Goal: Task Accomplishment & Management: Use online tool/utility

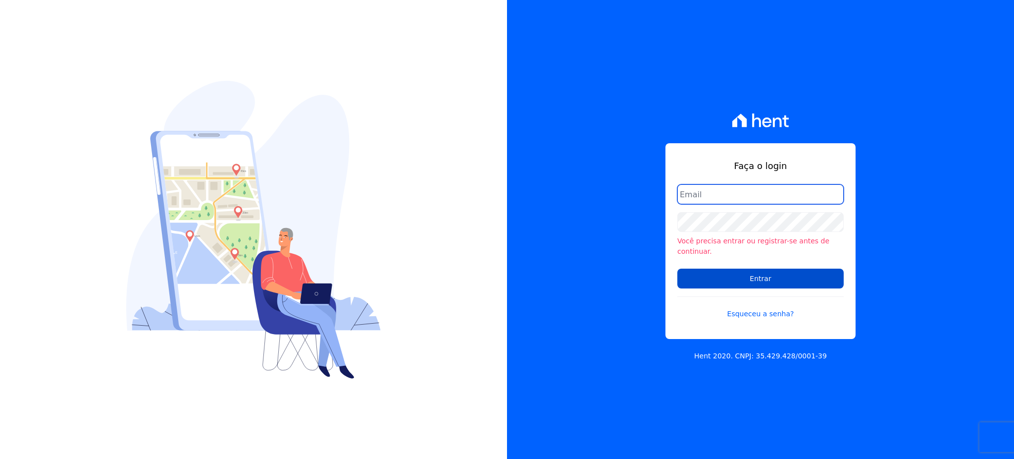
type input "[EMAIL_ADDRESS][PERSON_NAME][DOMAIN_NAME]"
click at [735, 274] on input "Entrar" at bounding box center [760, 278] width 166 height 20
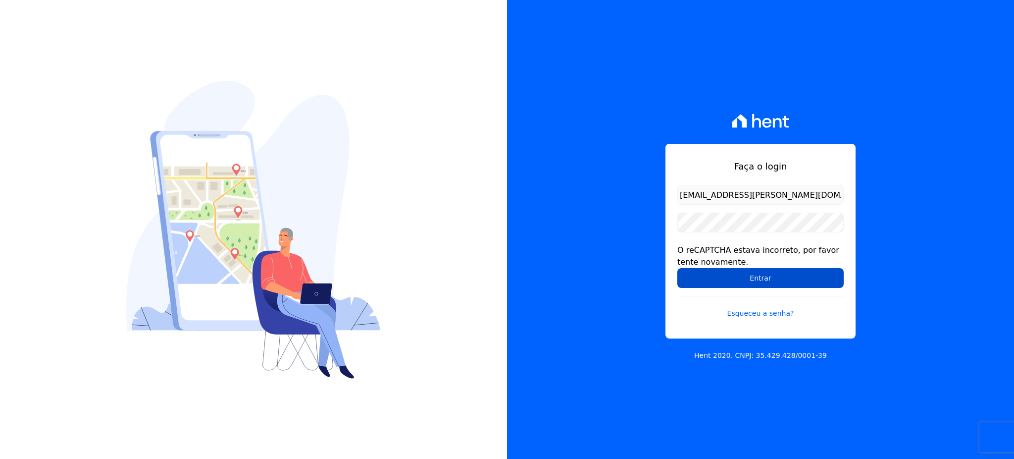
click at [797, 280] on input "Entrar" at bounding box center [760, 278] width 166 height 20
click at [771, 275] on input "Entrar" at bounding box center [760, 278] width 166 height 20
click at [721, 281] on input "Entrar" at bounding box center [760, 278] width 166 height 20
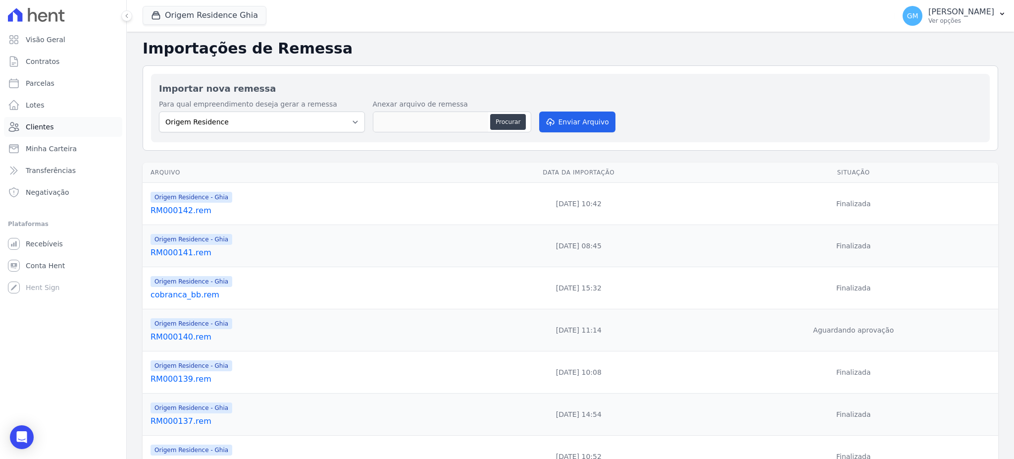
click at [52, 126] on link "Clientes" at bounding box center [63, 127] width 118 height 20
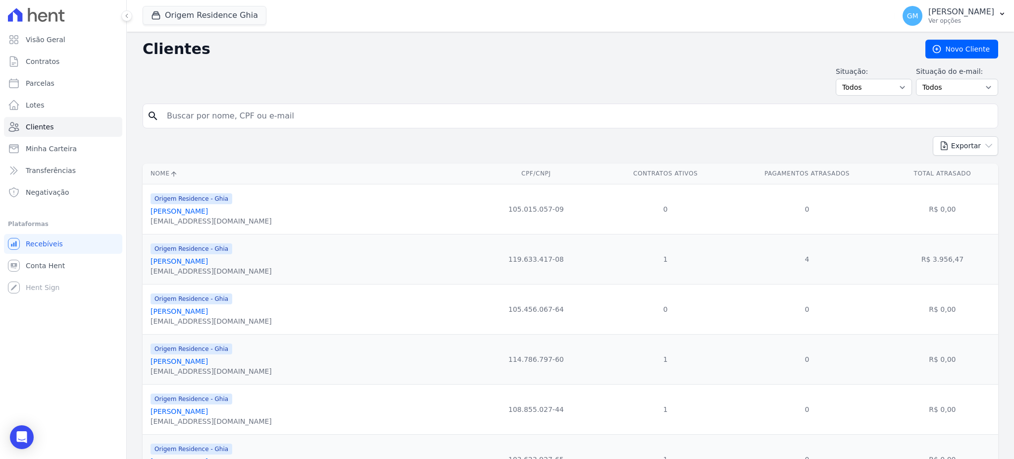
click at [243, 124] on input "search" at bounding box center [577, 116] width 833 height 20
paste input "MARCELLA CARVALHO PINTO"
type input "MARCELLA CARVALHO PINTO"
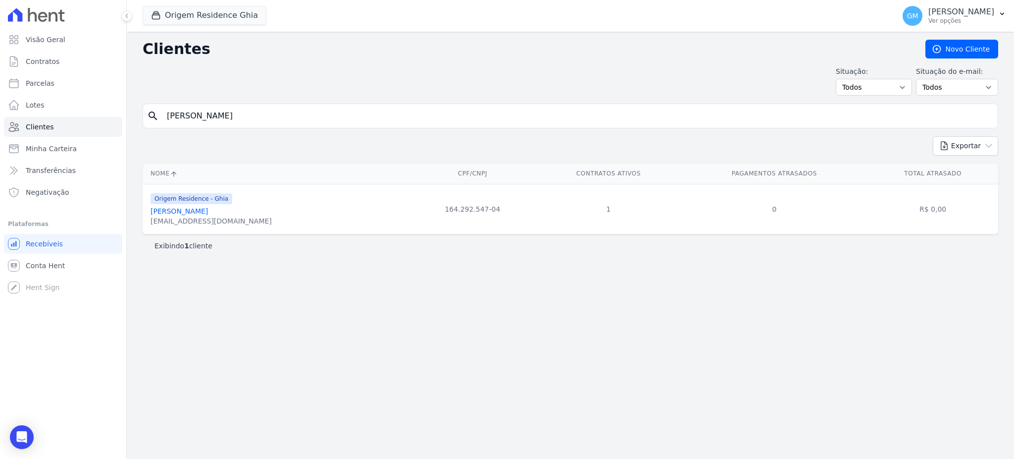
click at [208, 210] on link "Marcella Carvalho Pinto" at bounding box center [179, 211] width 57 height 8
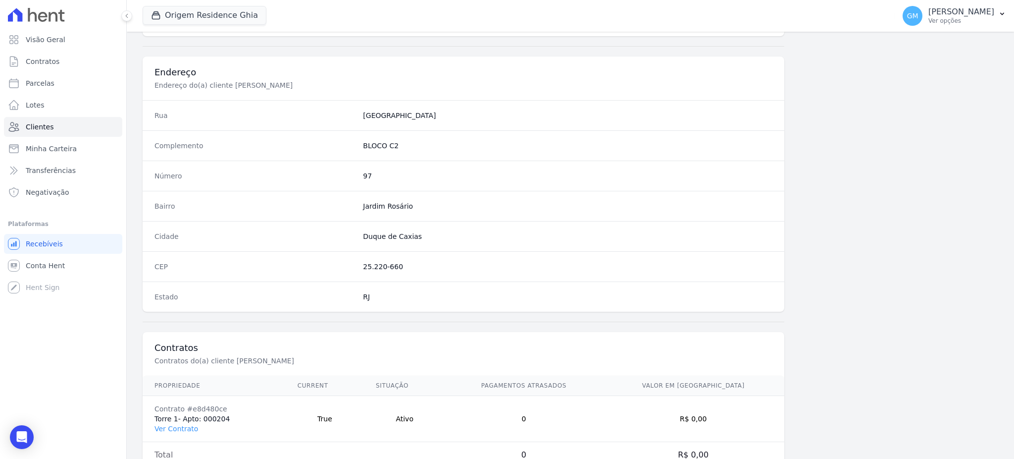
scroll to position [468, 0]
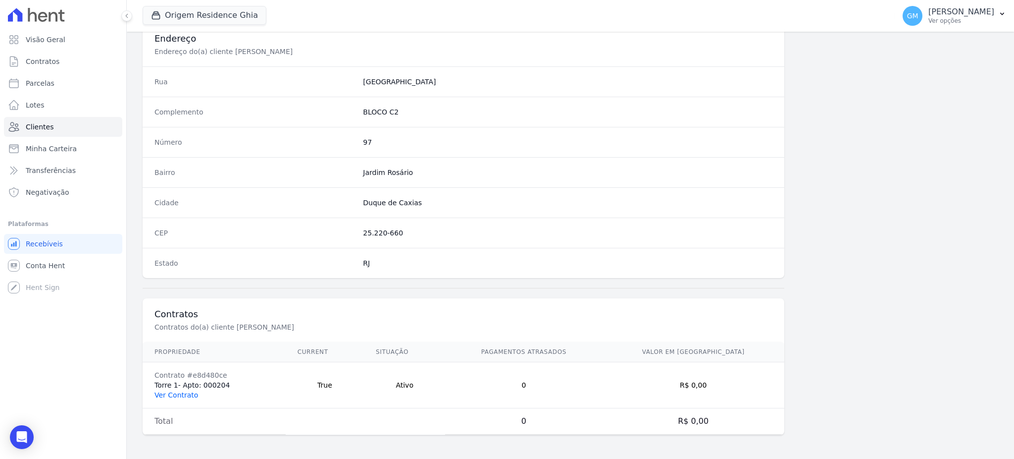
click at [178, 396] on link "Ver Contrato" at bounding box center [176, 395] width 44 height 8
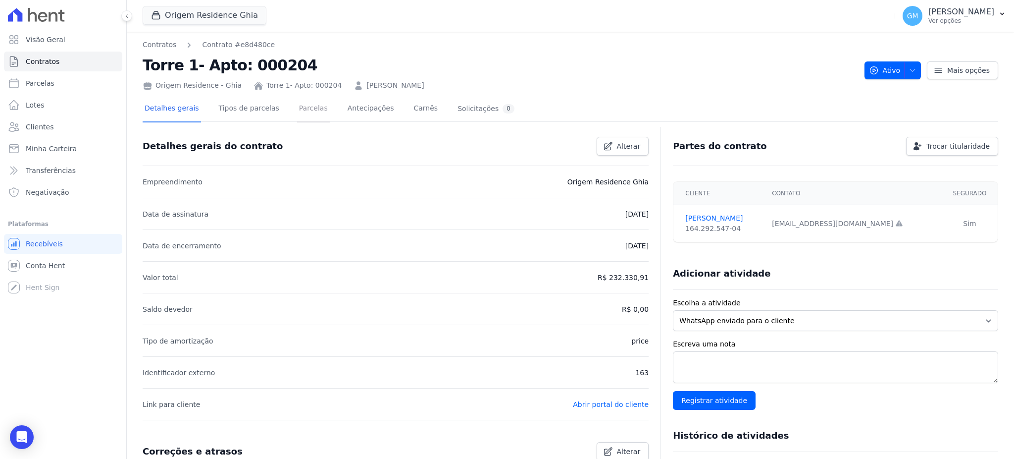
click at [297, 107] on link "Parcelas" at bounding box center [313, 109] width 33 height 26
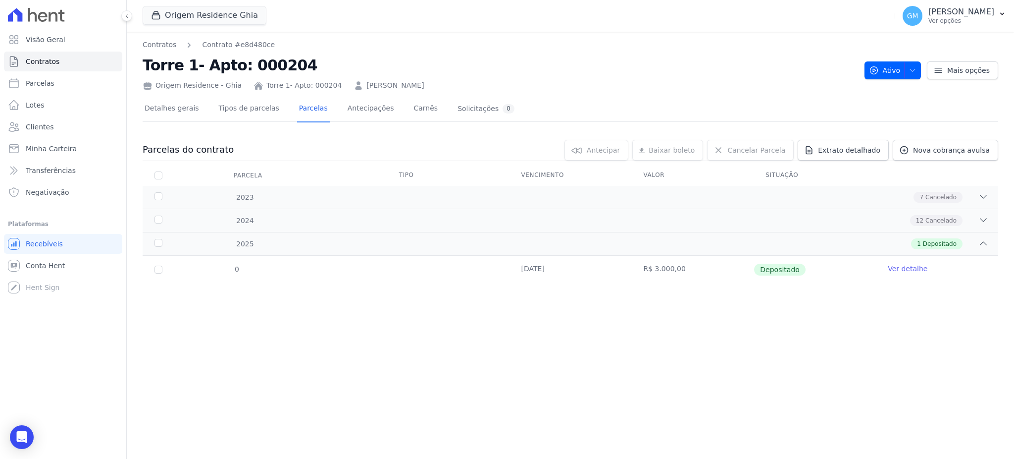
click at [54, 115] on ul "Visão Geral Contratos Parcelas Lotes Clientes Minha Carteira Transferências Neg…" at bounding box center [63, 116] width 118 height 172
click at [53, 127] on link "Clientes" at bounding box center [63, 127] width 118 height 20
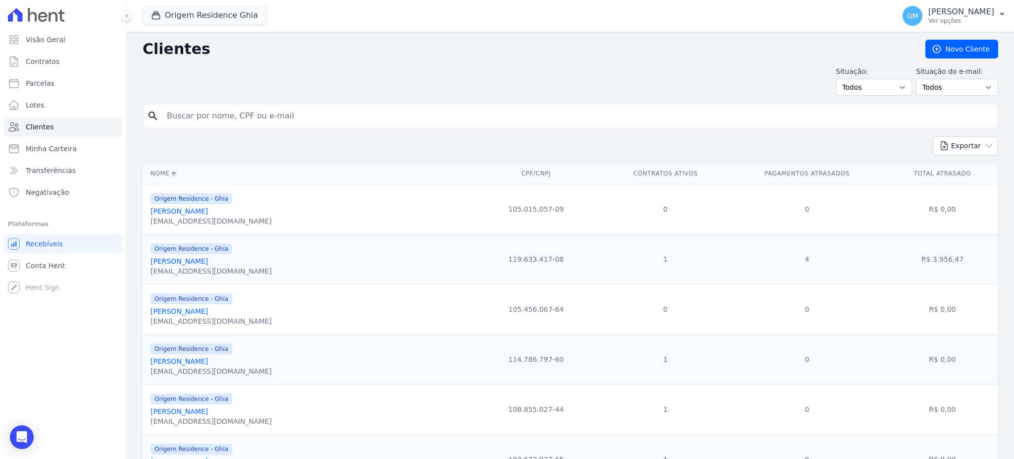
click at [225, 113] on input "search" at bounding box center [577, 116] width 833 height 20
paste input "LUCIANO ABEL DE OLIVEIRA FERNANDES"
type input "LUCIANO ABEL DE OLIVEIRA FERNANDES"
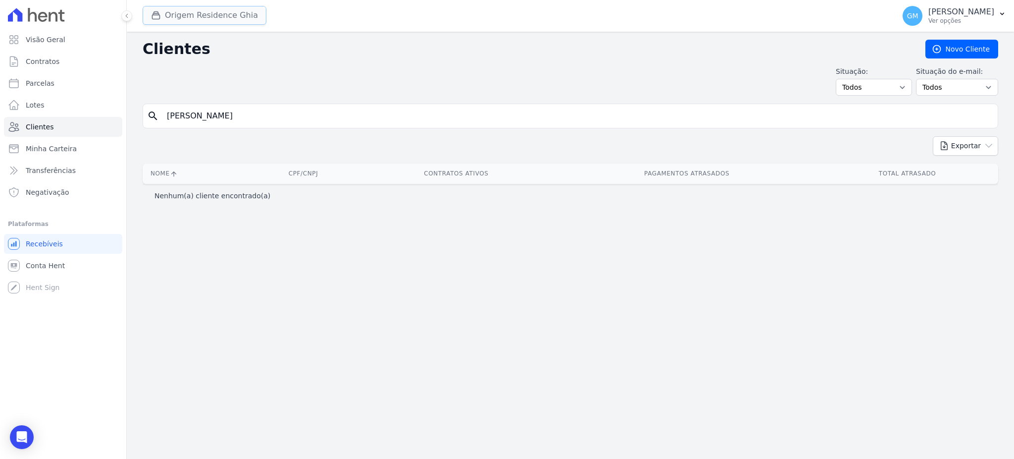
click at [204, 18] on button "Origem Residence Ghia" at bounding box center [205, 15] width 124 height 19
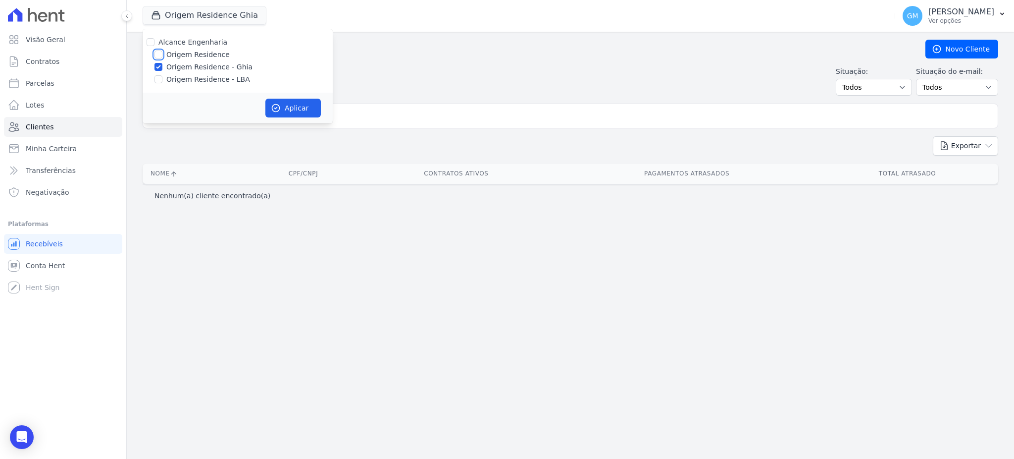
click at [161, 57] on input "Origem Residence" at bounding box center [158, 55] width 8 height 8
checkbox input "true"
click at [161, 74] on div at bounding box center [158, 79] width 8 height 10
click at [159, 77] on input "Origem Residence - LBA" at bounding box center [158, 79] width 8 height 8
checkbox input "true"
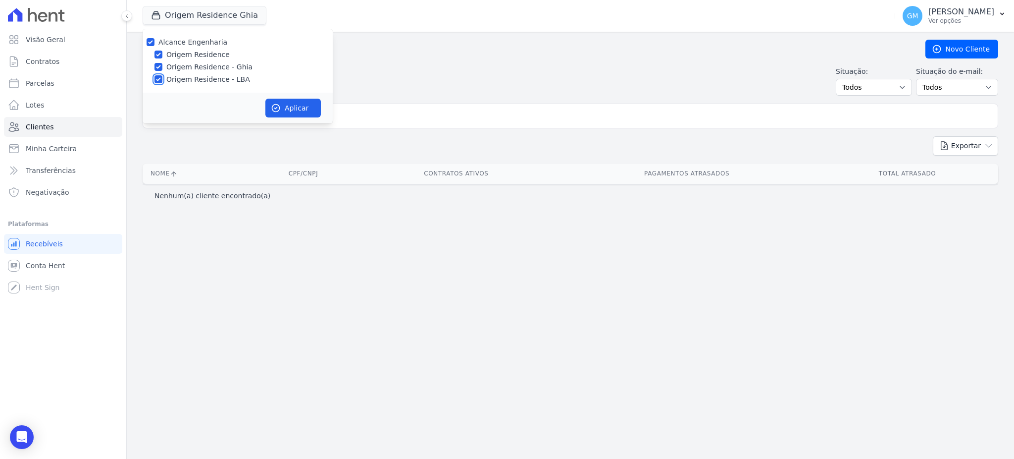
checkbox input "true"
click at [283, 108] on button "Aplicar" at bounding box center [292, 108] width 55 height 19
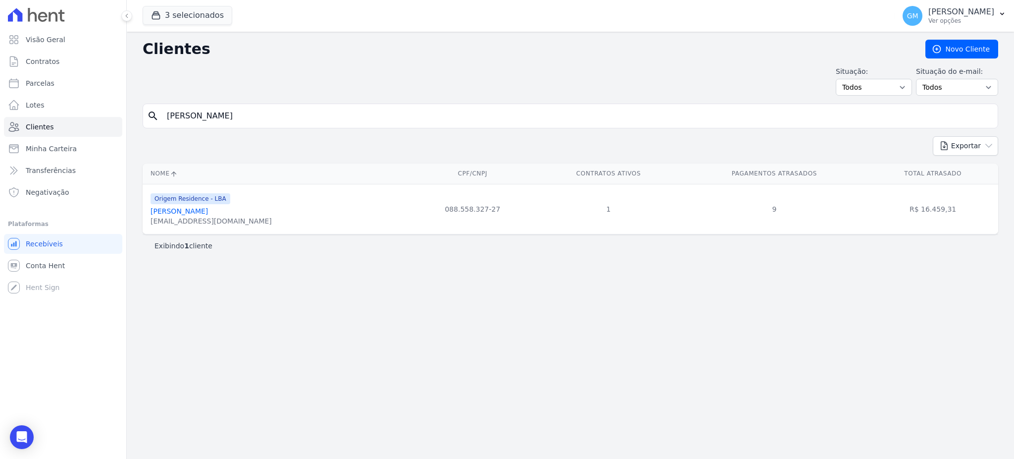
click at [325, 114] on input "LUCIANO ABEL DE OLIVEIRA FERNANDES" at bounding box center [577, 116] width 833 height 20
click at [208, 212] on link "Luciano Abel De Oliveira Fernandes" at bounding box center [179, 211] width 57 height 8
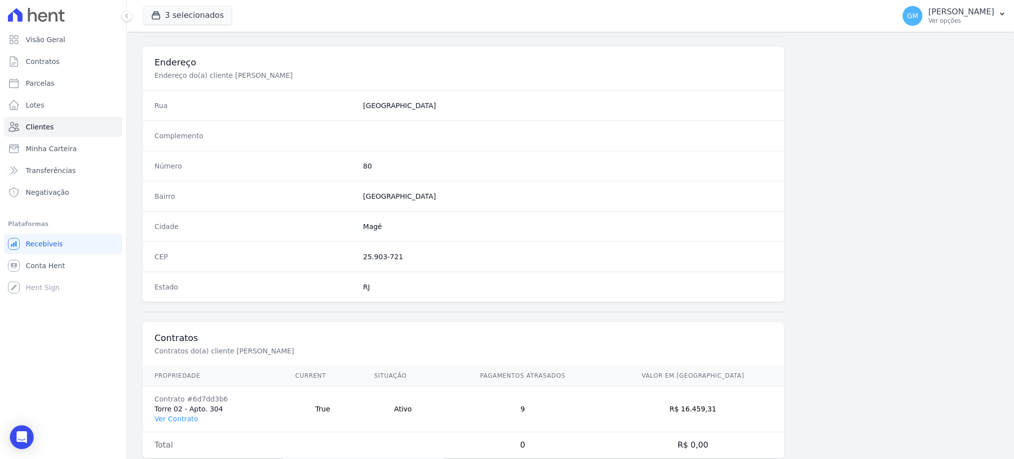
scroll to position [468, 0]
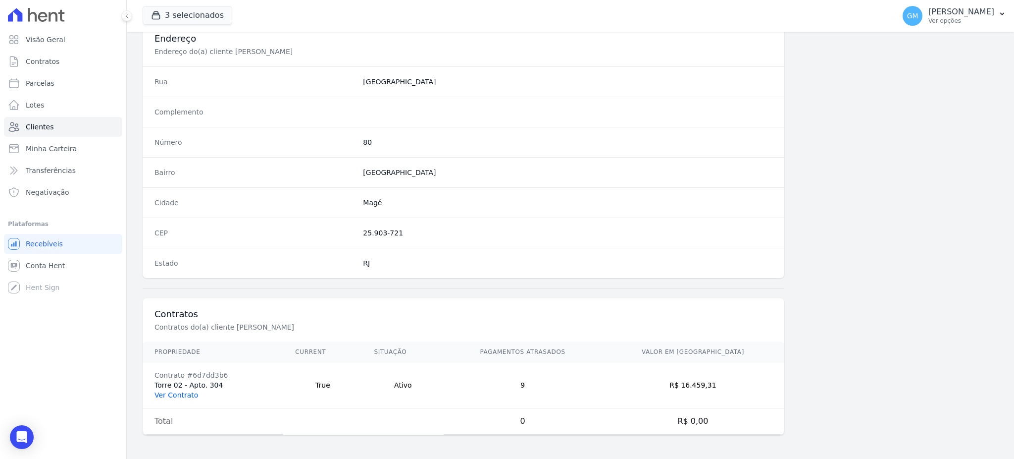
click at [186, 396] on link "Ver Contrato" at bounding box center [176, 395] width 44 height 8
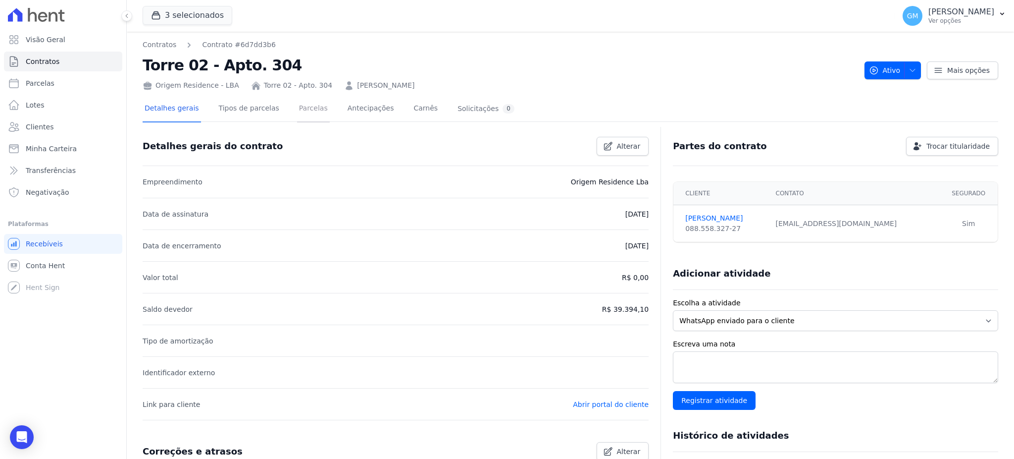
click at [307, 115] on link "Parcelas" at bounding box center [313, 109] width 33 height 26
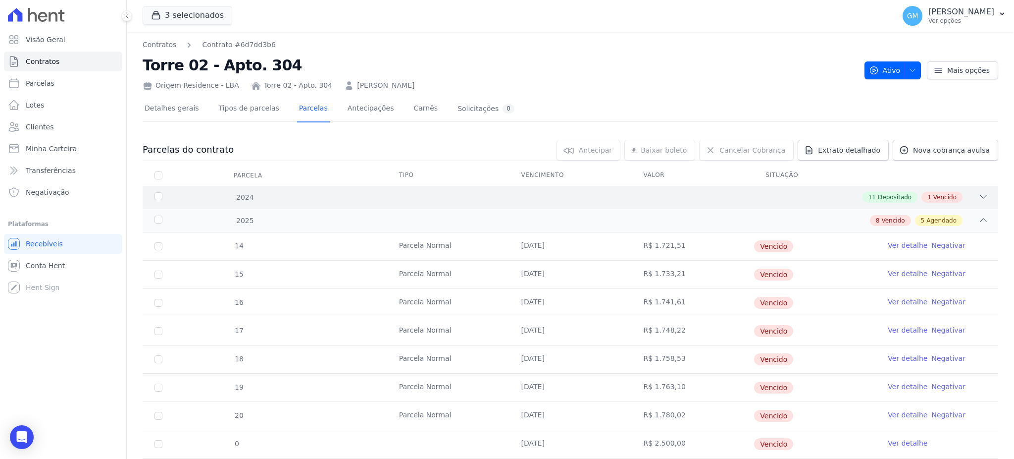
click at [905, 189] on div "2024 11 Depositado 1 Vencido" at bounding box center [571, 197] width 856 height 23
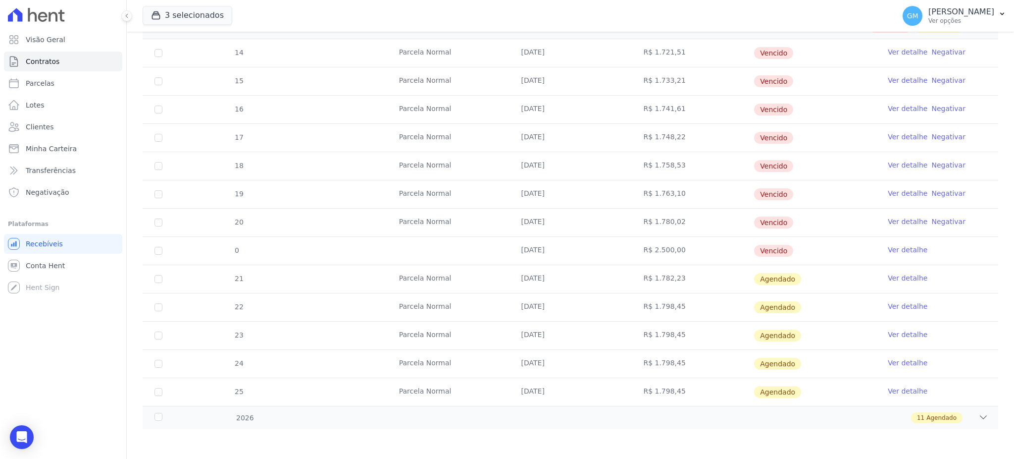
scroll to position [465, 0]
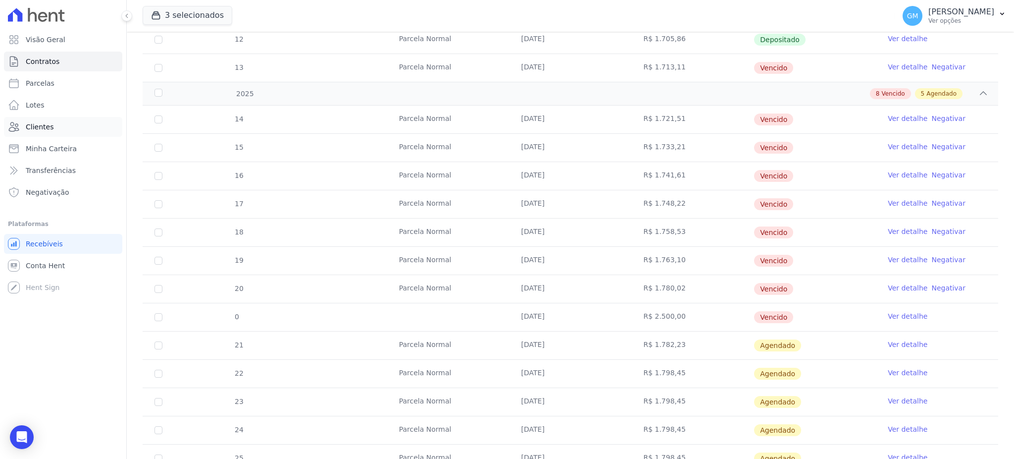
click at [47, 124] on span "Clientes" at bounding box center [40, 127] width 28 height 10
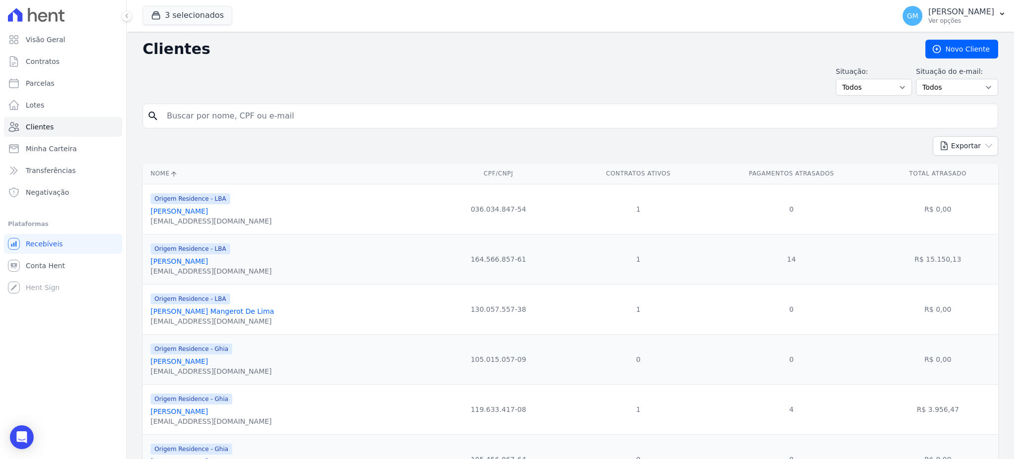
click at [235, 115] on input "search" at bounding box center [577, 116] width 833 height 20
paste input "PATRICIA BATALHA DO NASCIMENTO -"
type input "PATRICIA BATALHA DO NASCIMENTO"
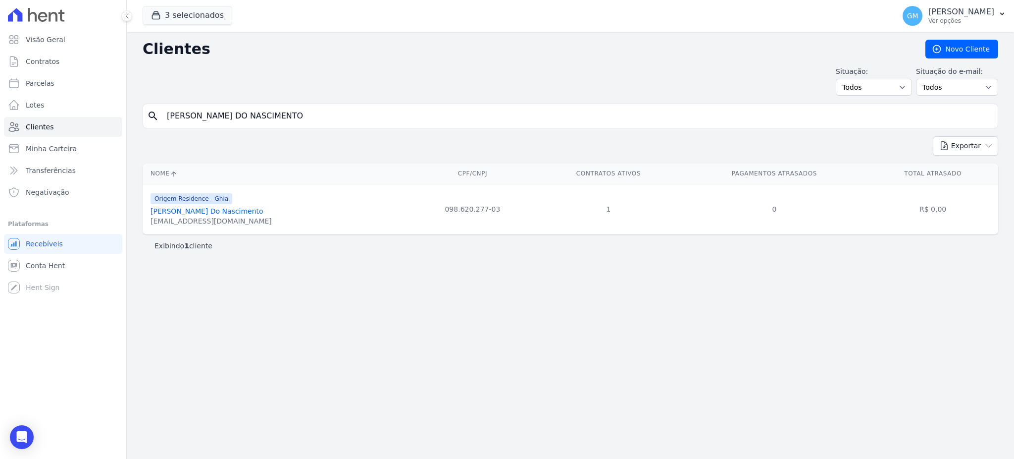
click at [244, 213] on link "Patricia Batalha Do Nascimento" at bounding box center [207, 211] width 113 height 8
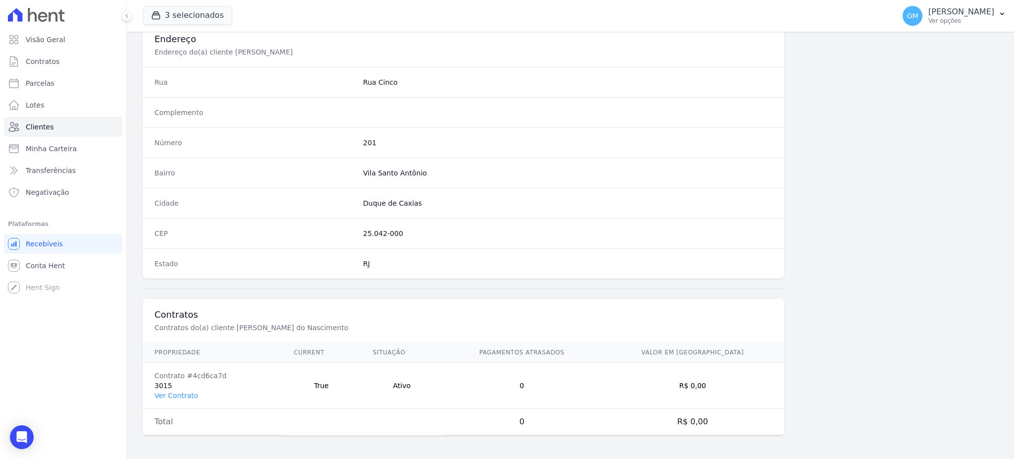
scroll to position [468, 0]
click at [178, 399] on link "Ver Contrato" at bounding box center [176, 395] width 44 height 8
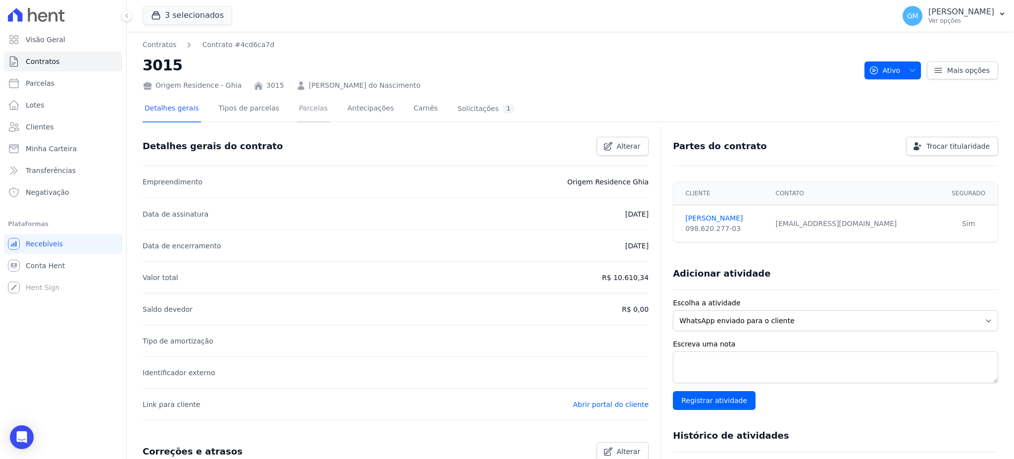
click at [302, 107] on link "Parcelas" at bounding box center [313, 109] width 33 height 26
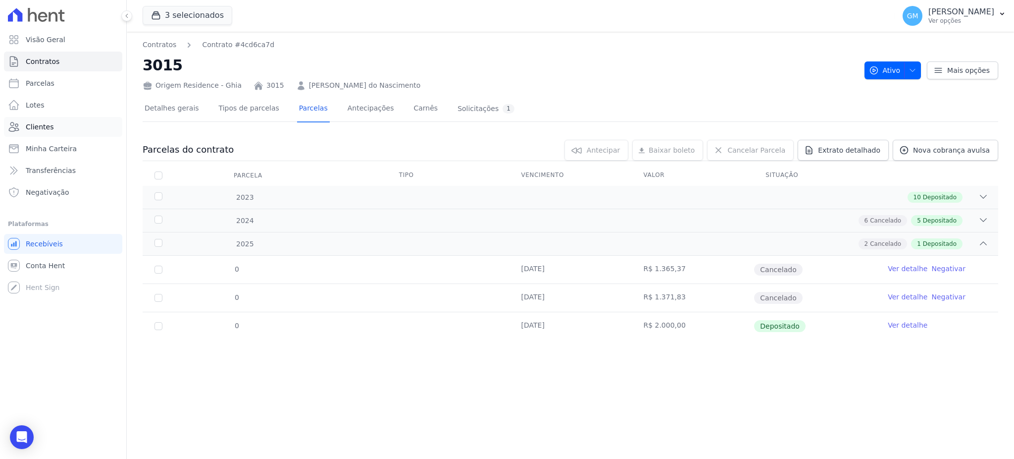
click at [52, 131] on link "Clientes" at bounding box center [63, 127] width 118 height 20
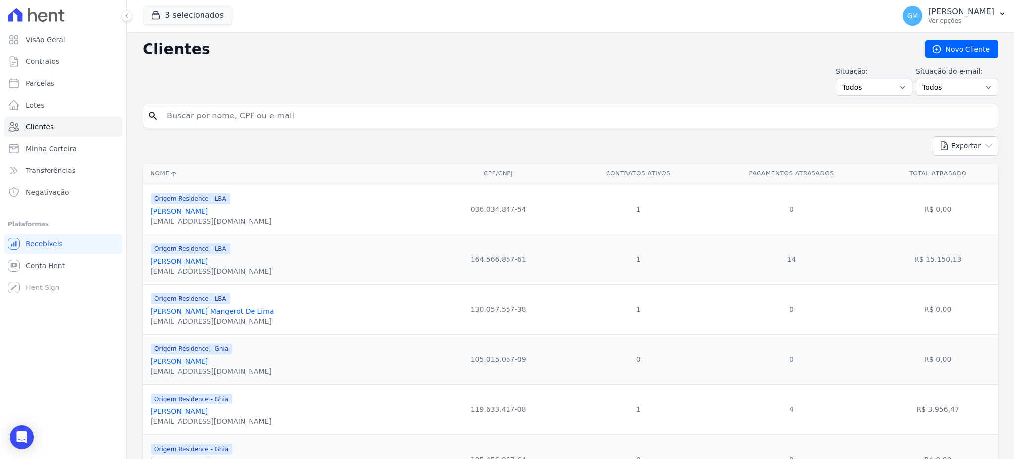
click at [264, 115] on input "search" at bounding box center [577, 116] width 833 height 20
paste input "DAYSE LUCIA DE MORAES PACHECO"
type input "DAYSE LUCIA DE MORAES PACHECO"
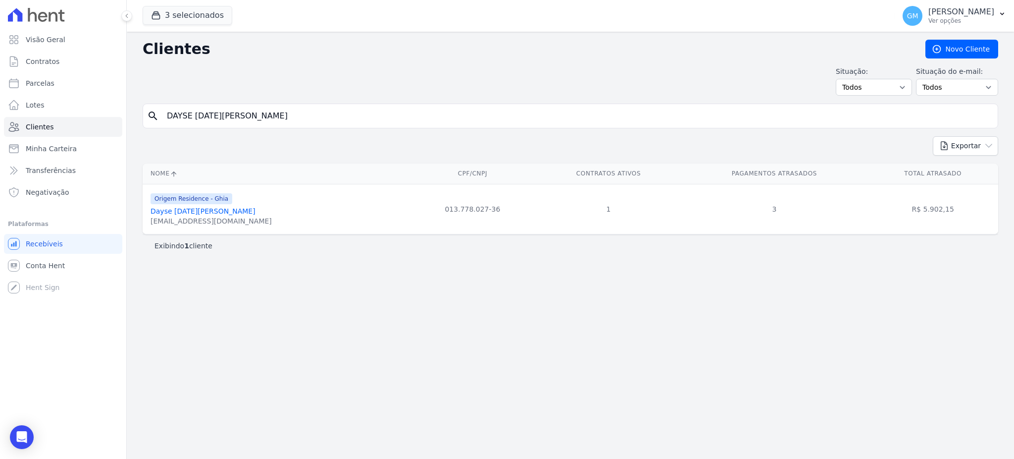
click at [247, 213] on link "Dayse Lucia De Moraes Pacheco" at bounding box center [203, 211] width 105 height 8
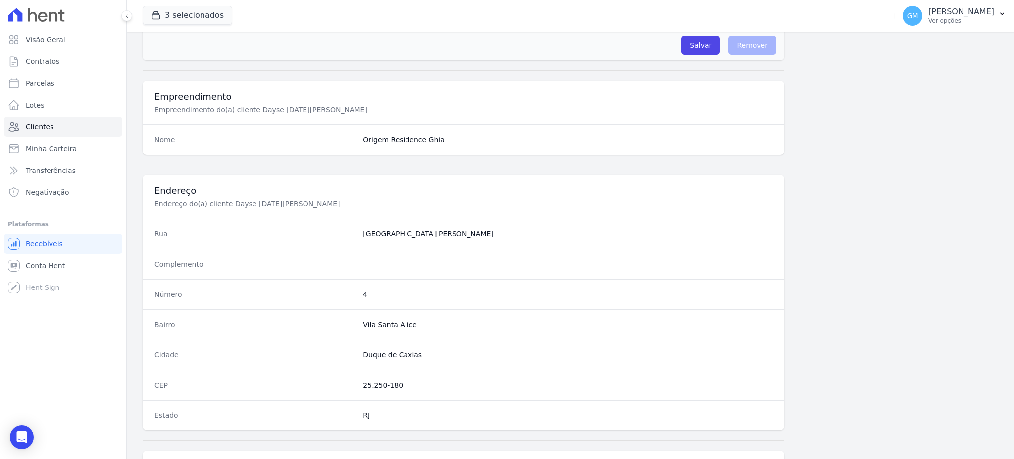
scroll to position [468, 0]
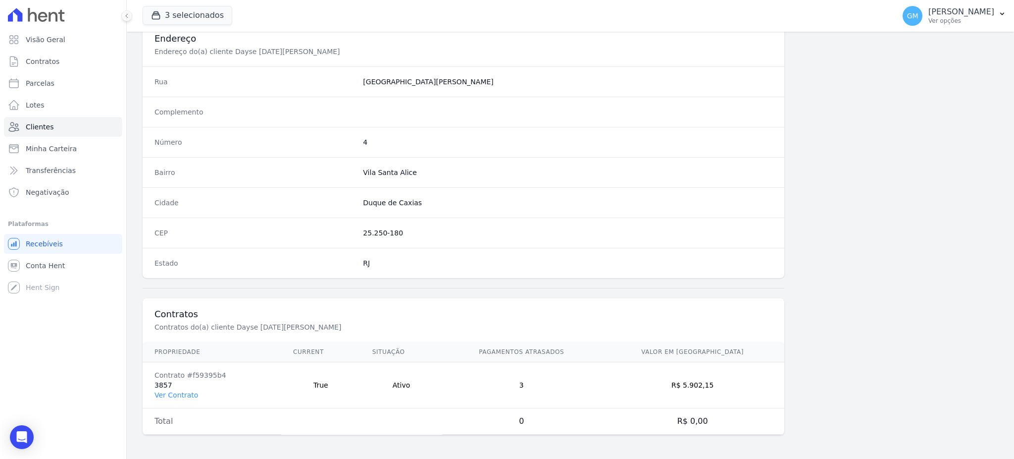
click at [176, 389] on td "Contrato #f59395b4 3857 Ver Contrato" at bounding box center [212, 385] width 139 height 46
click at [203, 395] on td "Contrato #f59395b4 3857 Ver Contrato" at bounding box center [212, 385] width 139 height 46
click at [191, 388] on td "Contrato #f59395b4 3857 Ver Contrato" at bounding box center [212, 385] width 139 height 46
click at [170, 394] on link "Ver Contrato" at bounding box center [176, 395] width 44 height 8
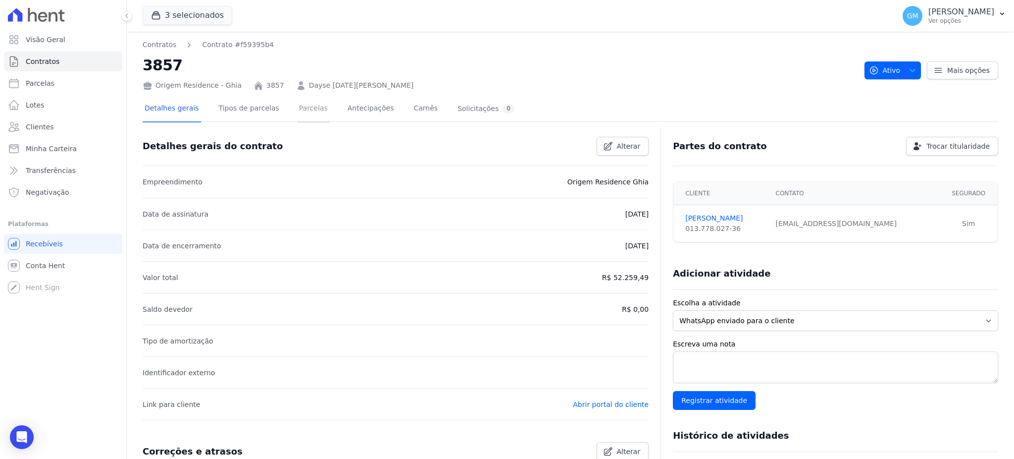
click at [299, 111] on link "Parcelas" at bounding box center [313, 109] width 33 height 26
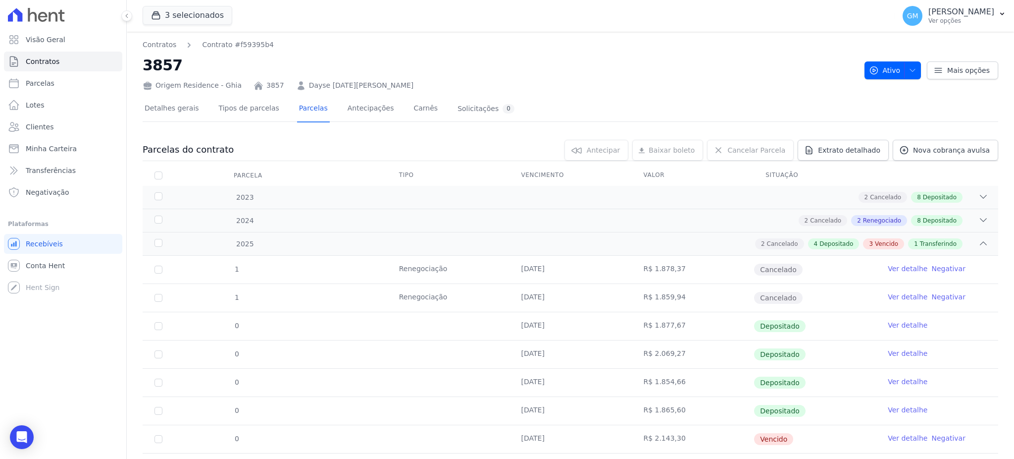
scroll to position [108, 0]
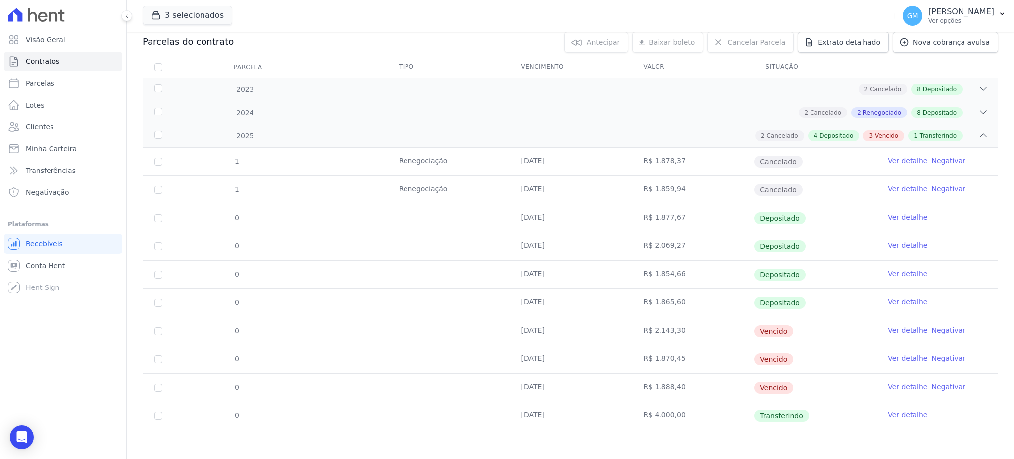
click at [903, 416] on link "Ver detalhe" at bounding box center [908, 415] width 40 height 10
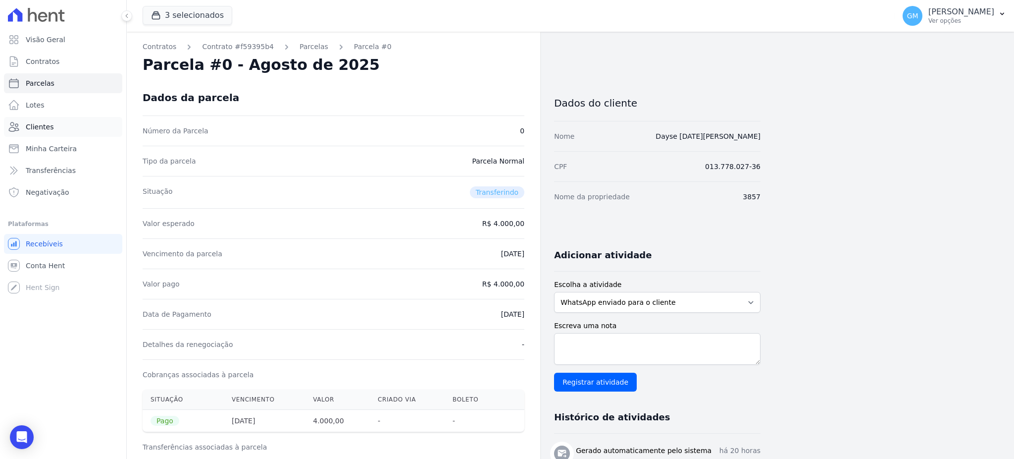
click at [44, 119] on link "Clientes" at bounding box center [63, 127] width 118 height 20
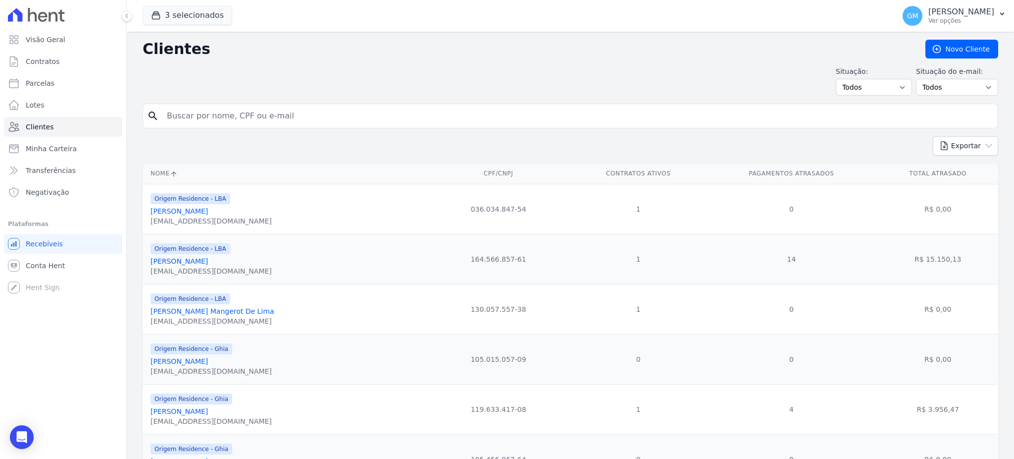
click at [184, 123] on input "search" at bounding box center [577, 116] width 833 height 20
paste input "PATRICIA BATALHA DO NASCIMENTO"
type input "PATRICIA BATALHA DO NASCIMENTO"
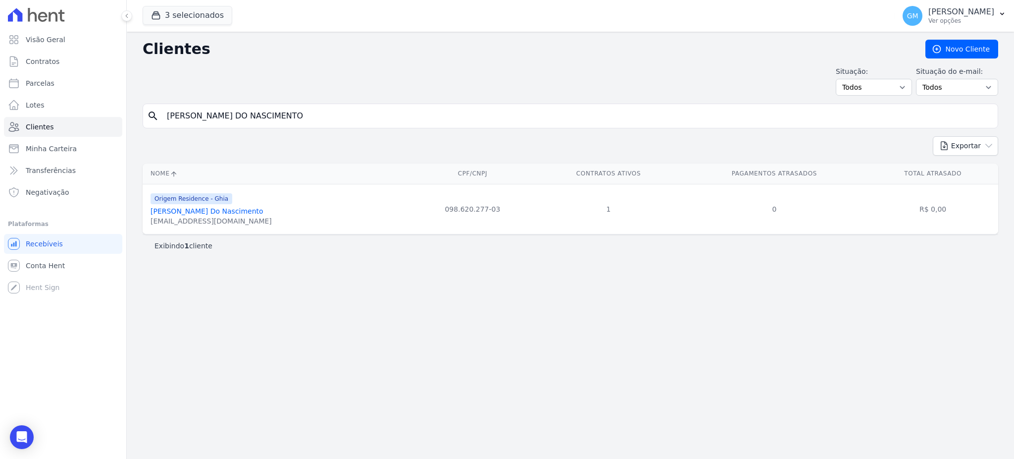
click at [240, 212] on link "Patricia Batalha Do Nascimento" at bounding box center [207, 211] width 113 height 8
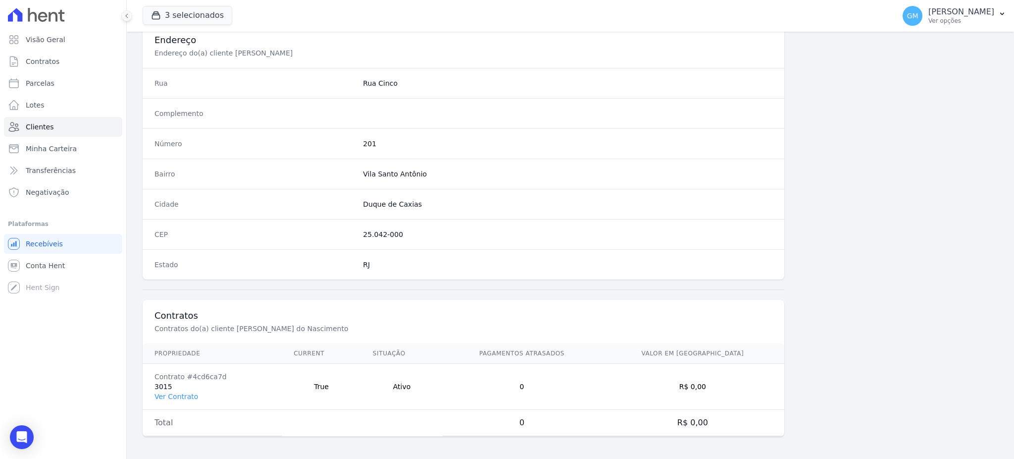
scroll to position [468, 0]
click at [184, 396] on link "Ver Contrato" at bounding box center [176, 395] width 44 height 8
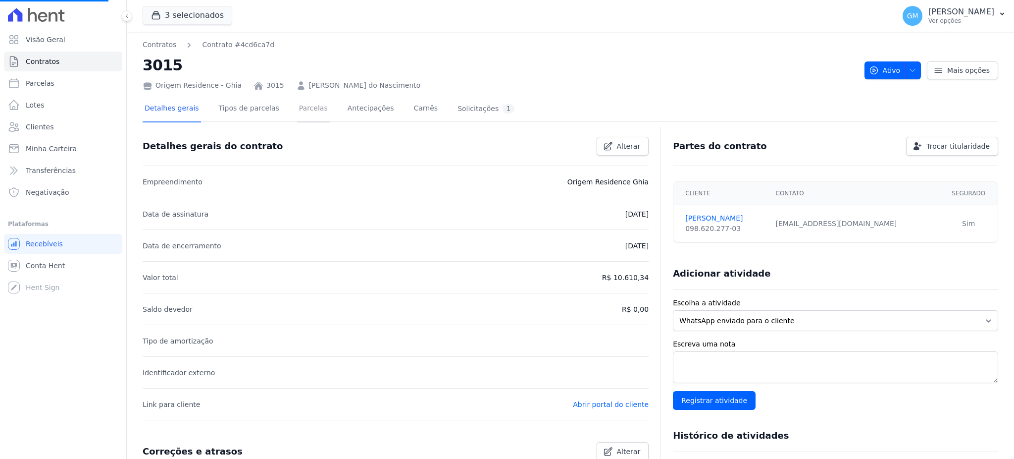
click at [299, 118] on link "Parcelas" at bounding box center [313, 109] width 33 height 26
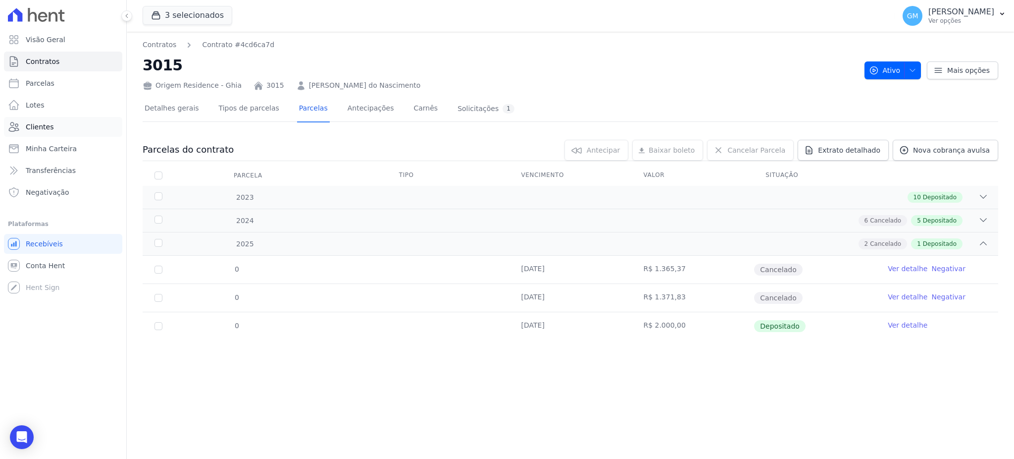
click at [52, 124] on link "Clientes" at bounding box center [63, 127] width 118 height 20
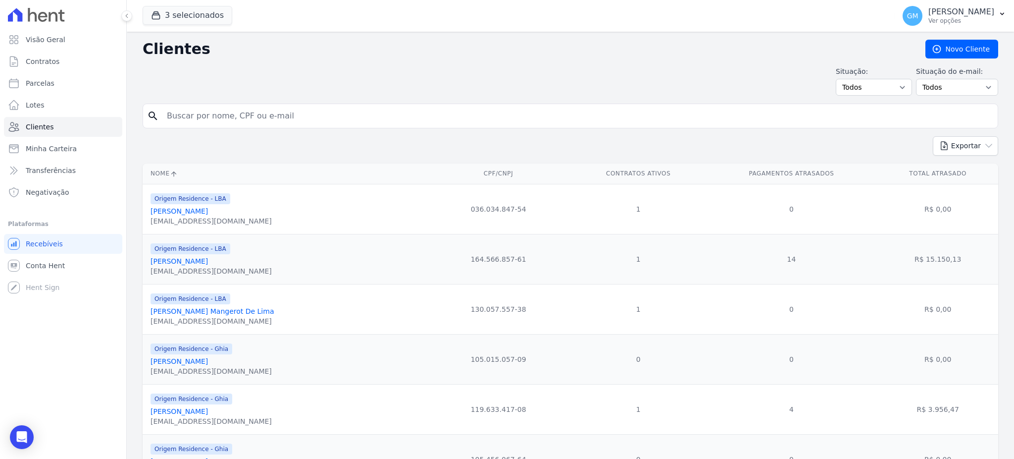
click at [196, 113] on input "search" at bounding box center [577, 116] width 833 height 20
paste input "Maycon dos Santos de Souza?"
type input "Maycon dos Santos de Souza?"
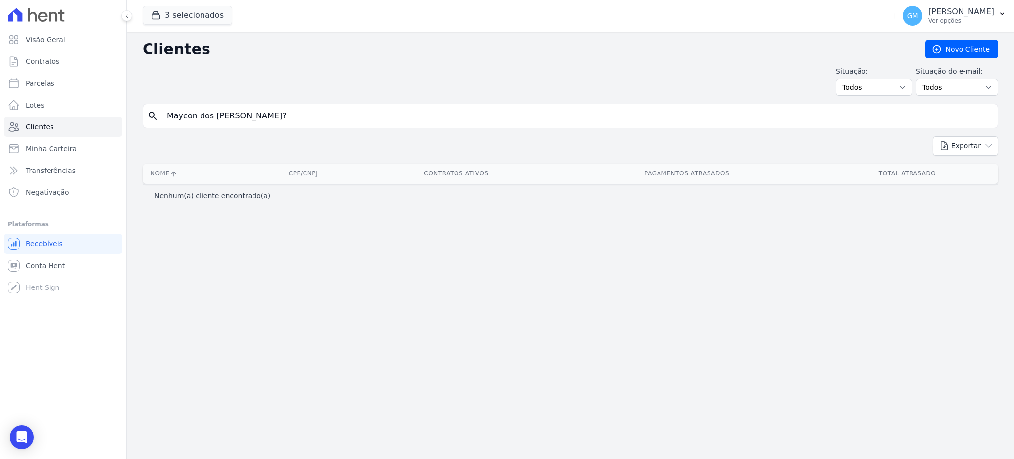
click at [327, 110] on input "Maycon dos Santos de Souza?" at bounding box center [577, 116] width 833 height 20
type input "Maycon dos Santos de Souza"
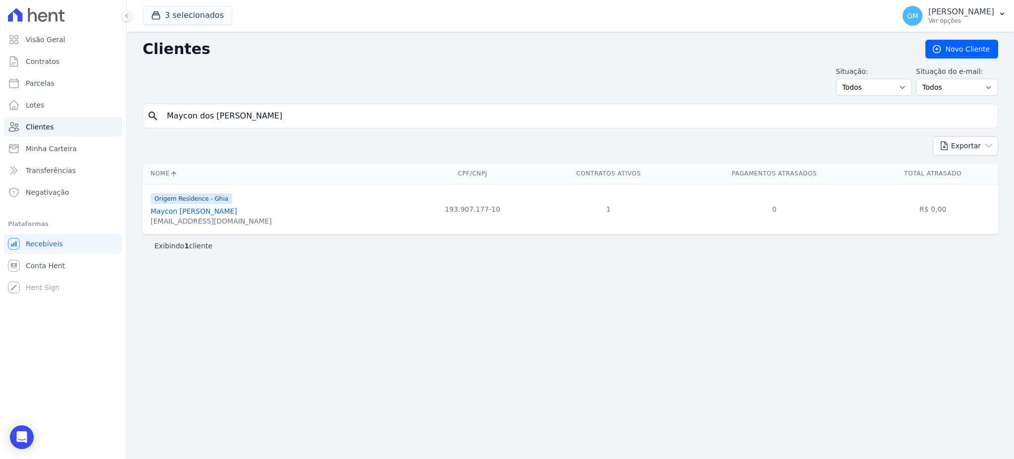
click at [237, 208] on link "Maycon Dos Santos De Souza" at bounding box center [194, 211] width 87 height 8
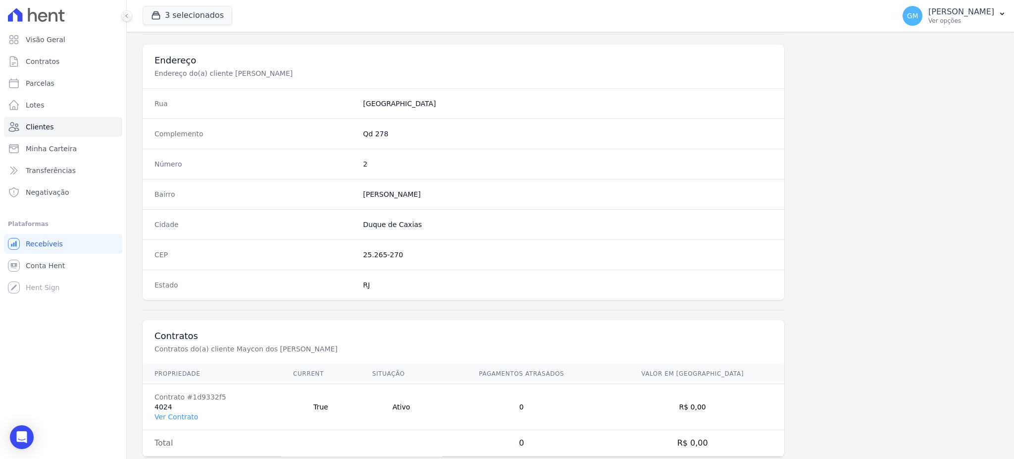
scroll to position [468, 0]
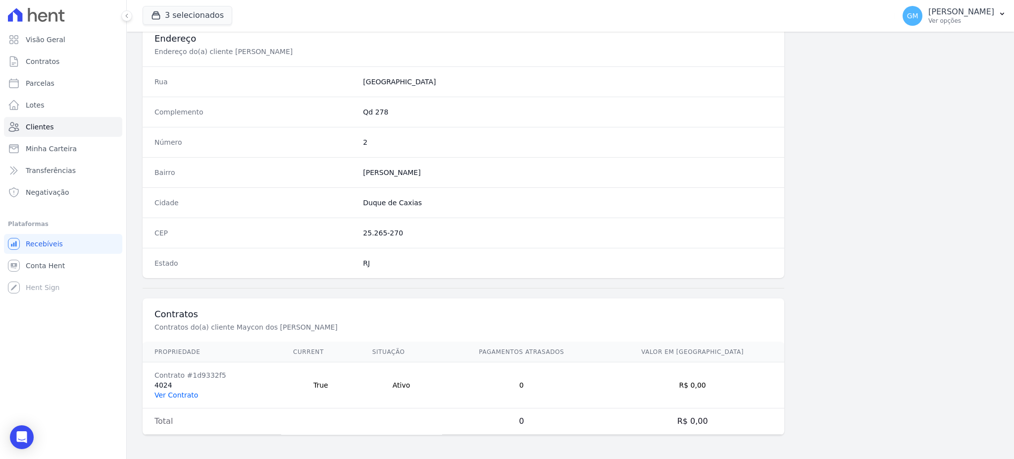
click at [193, 396] on link "Ver Contrato" at bounding box center [176, 395] width 44 height 8
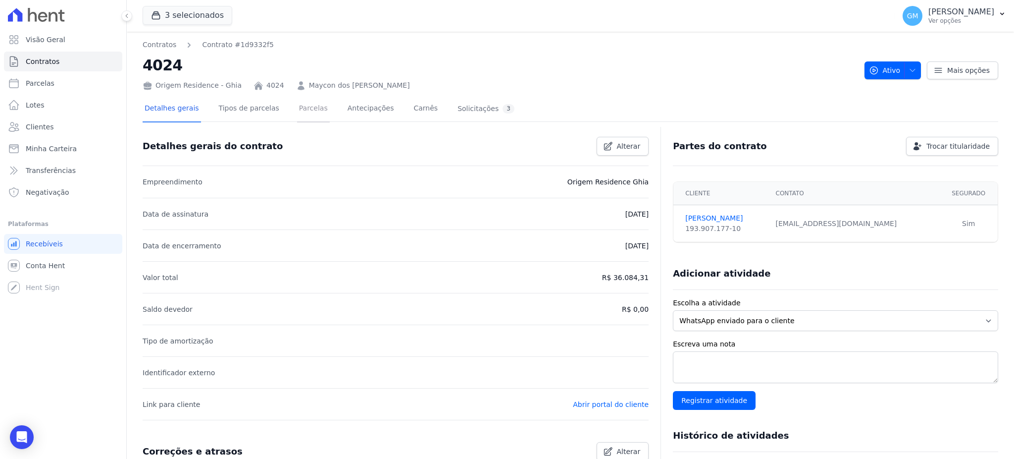
click at [297, 110] on link "Parcelas" at bounding box center [313, 109] width 33 height 26
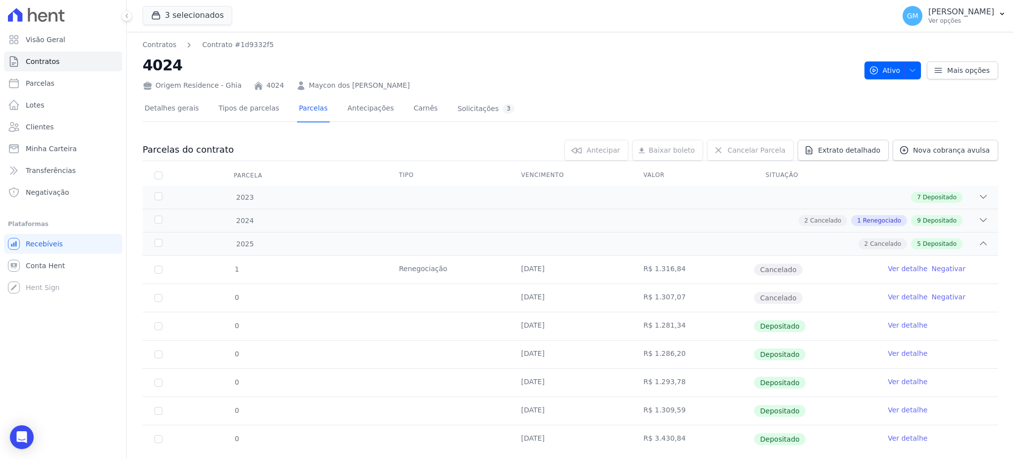
scroll to position [23, 0]
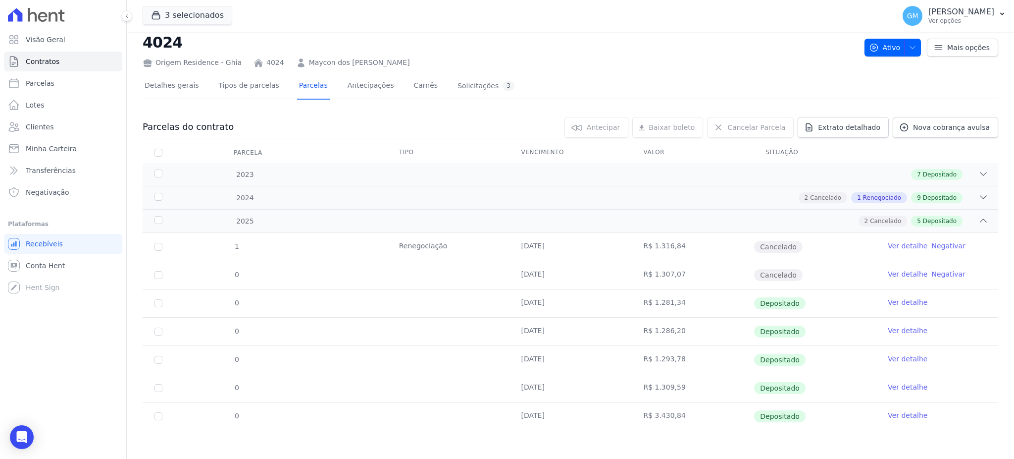
drag, startPoint x: 677, startPoint y: 411, endPoint x: 600, endPoint y: 415, distance: 77.8
click at [600, 415] on tr "0 01/08/2025 R$ 3.430,84 Depositado Ver detalhe" at bounding box center [571, 416] width 856 height 28
click at [65, 126] on link "Clientes" at bounding box center [63, 127] width 118 height 20
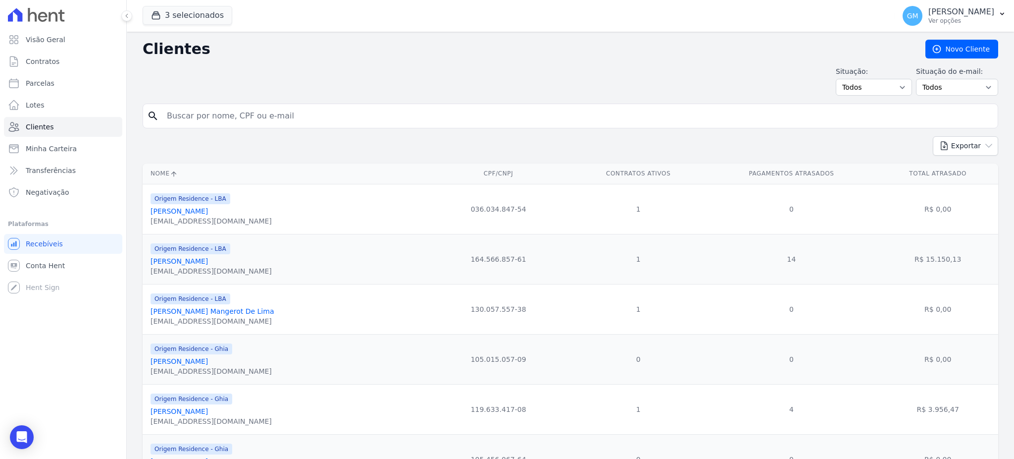
drag, startPoint x: 179, startPoint y: 125, endPoint x: 179, endPoint y: 119, distance: 5.4
click at [179, 119] on input "search" at bounding box center [577, 116] width 833 height 20
paste input "154.414.917.44"
type input "154.414.917.44"
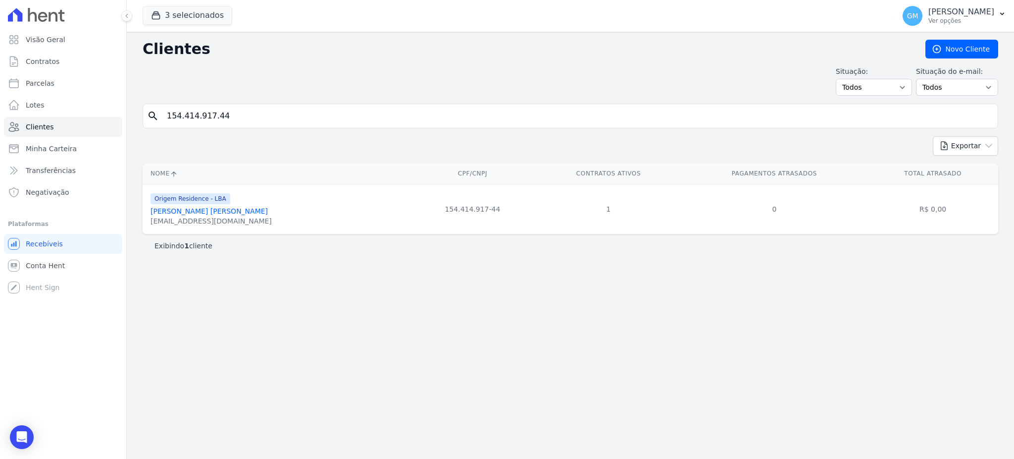
click at [230, 212] on link "Lucas Batista Targino De Lemos" at bounding box center [209, 211] width 117 height 8
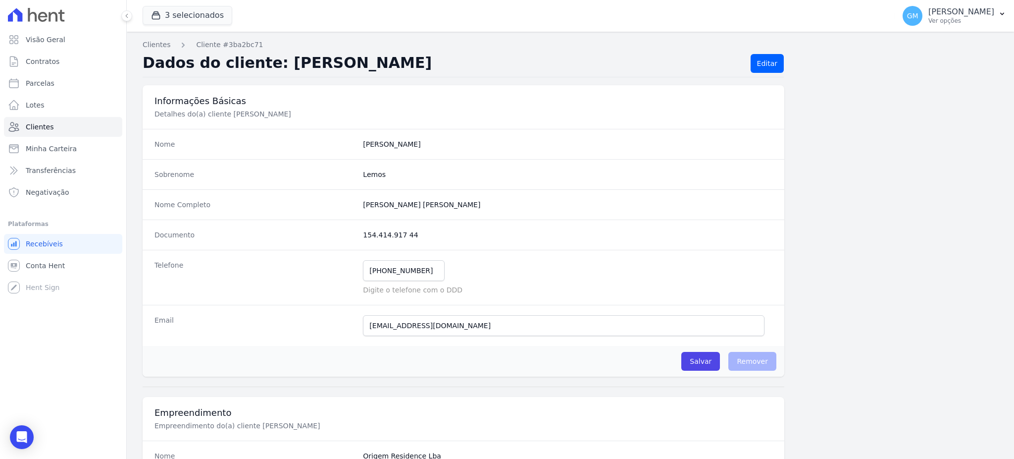
drag, startPoint x: 450, startPoint y: 210, endPoint x: 316, endPoint y: 218, distance: 134.4
click at [316, 218] on div "Nome Completo Lucas Batista Targino De Lemos" at bounding box center [464, 204] width 642 height 30
copy div "Lucas Batista Targino De Lemos"
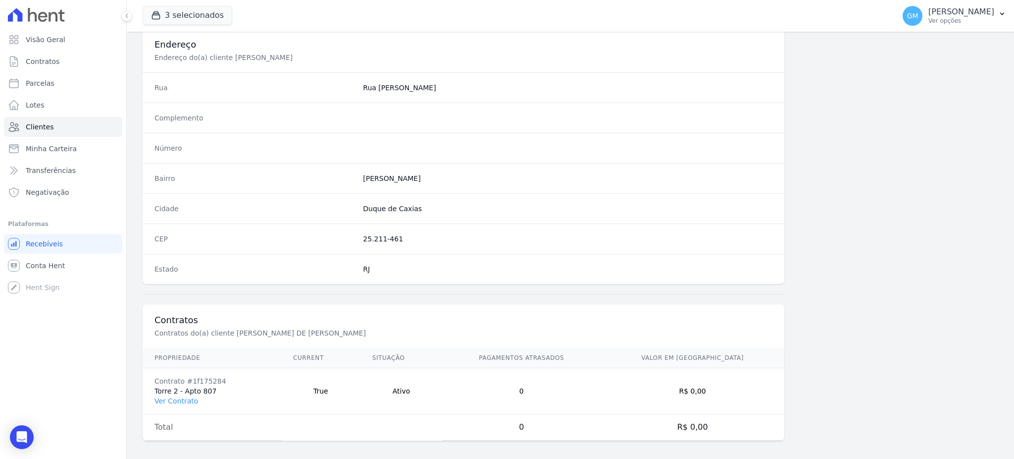
scroll to position [468, 0]
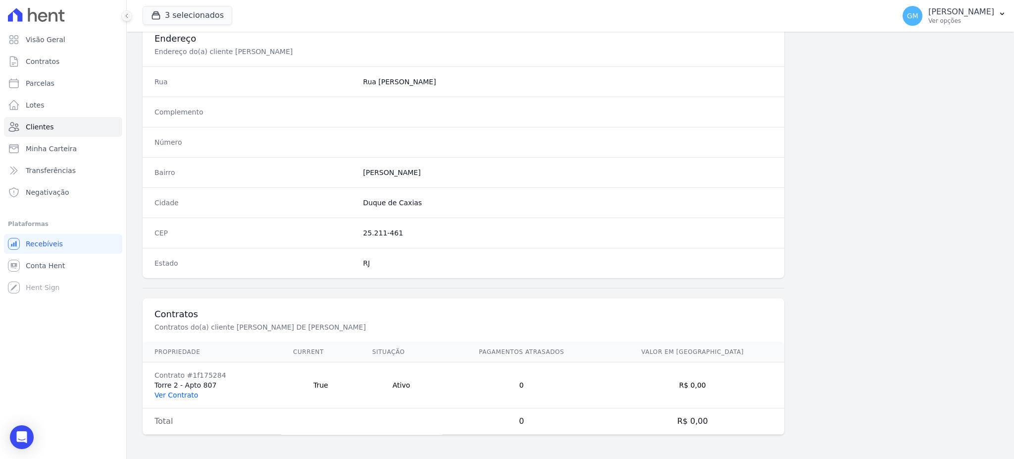
click at [187, 392] on link "Ver Contrato" at bounding box center [176, 395] width 44 height 8
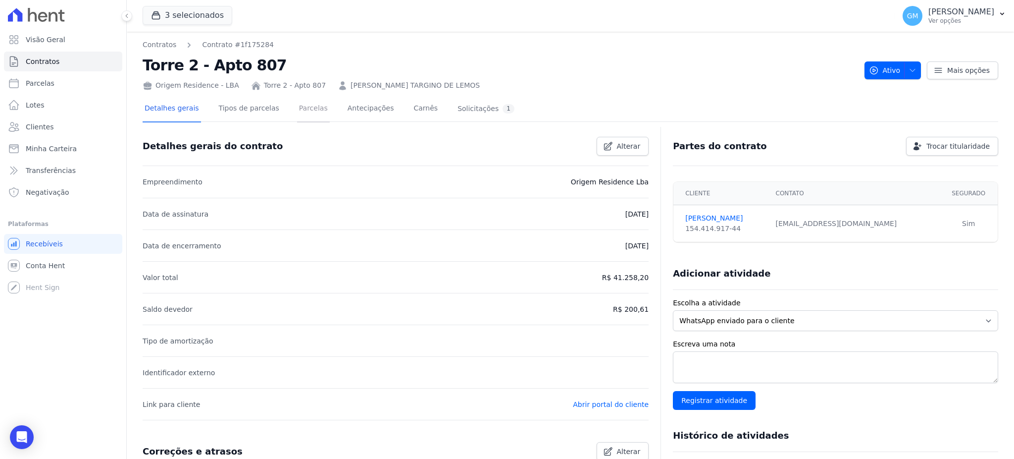
click at [307, 101] on link "Parcelas" at bounding box center [313, 109] width 33 height 26
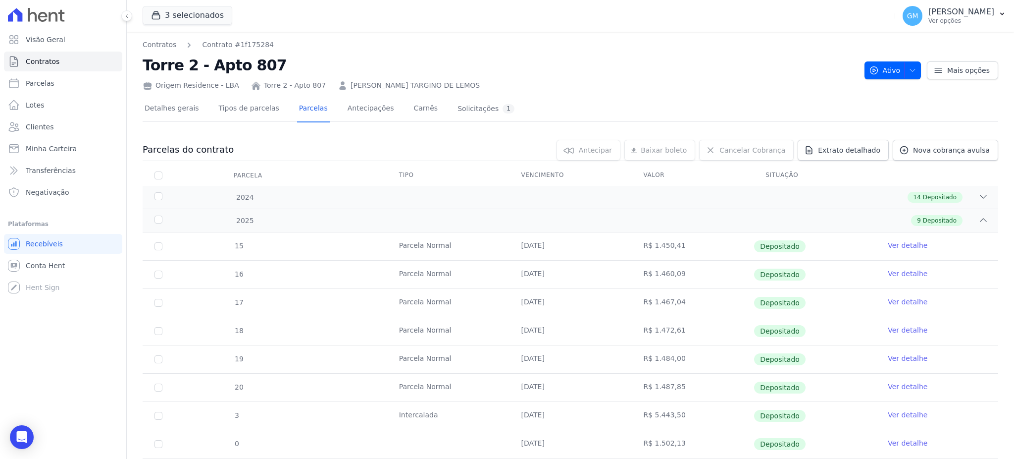
click at [902, 244] on link "Ver detalhe" at bounding box center [908, 245] width 40 height 10
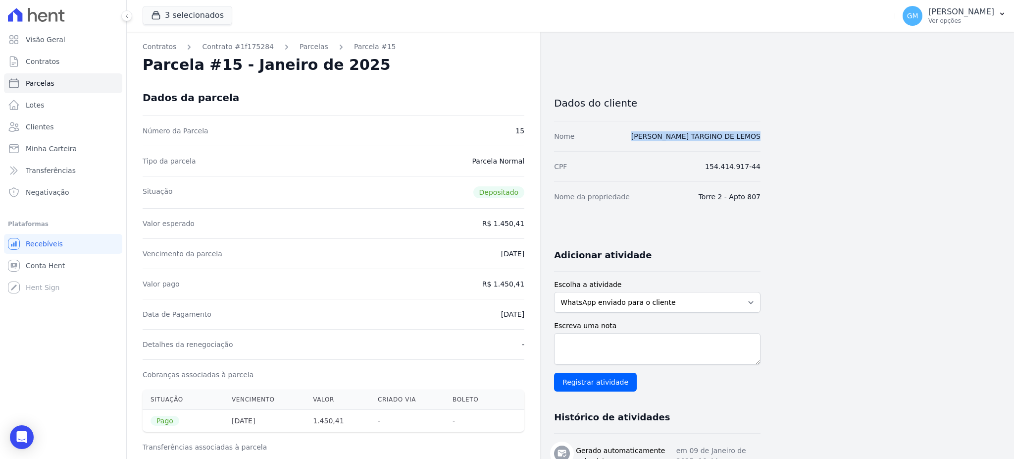
drag, startPoint x: 794, startPoint y: 143, endPoint x: 646, endPoint y: 140, distance: 148.6
copy link "LUCAS BATISTA TARGINO DE LEMOS"
click at [28, 119] on link "Clientes" at bounding box center [63, 127] width 118 height 20
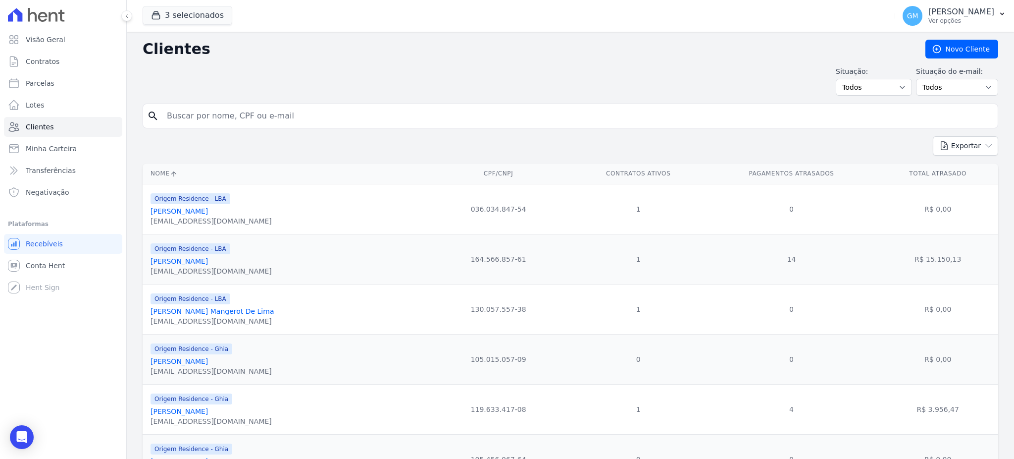
click at [274, 107] on input "search" at bounding box center [577, 116] width 833 height 20
paste input "LUCAS BATISTA TARGINO DE LEMOS"
type input "LUCAS BATISTA TARGINO DE LEMOS"
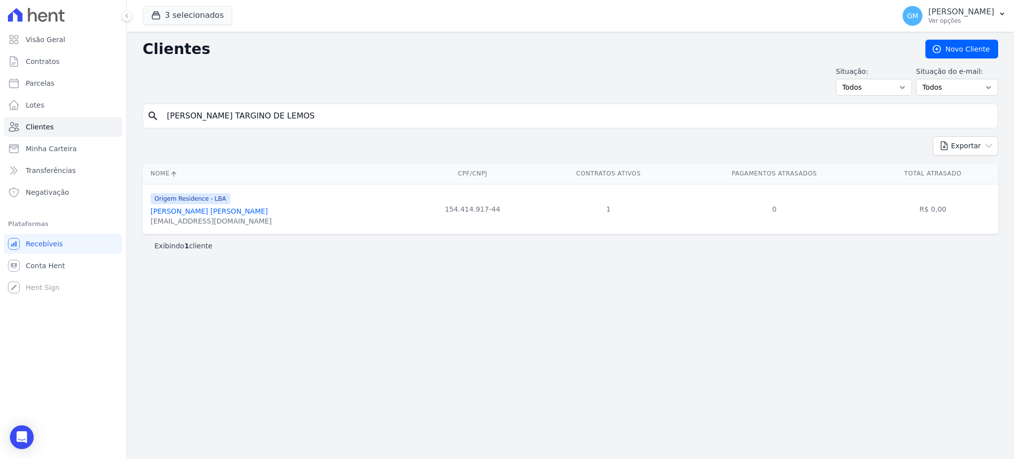
click at [249, 213] on link "Lucas Batista Targino De Lemos" at bounding box center [209, 211] width 117 height 8
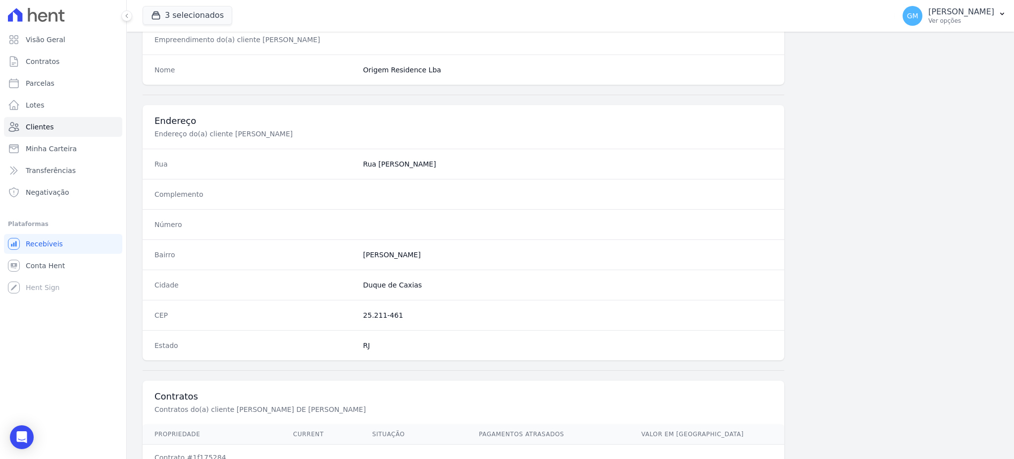
scroll to position [468, 0]
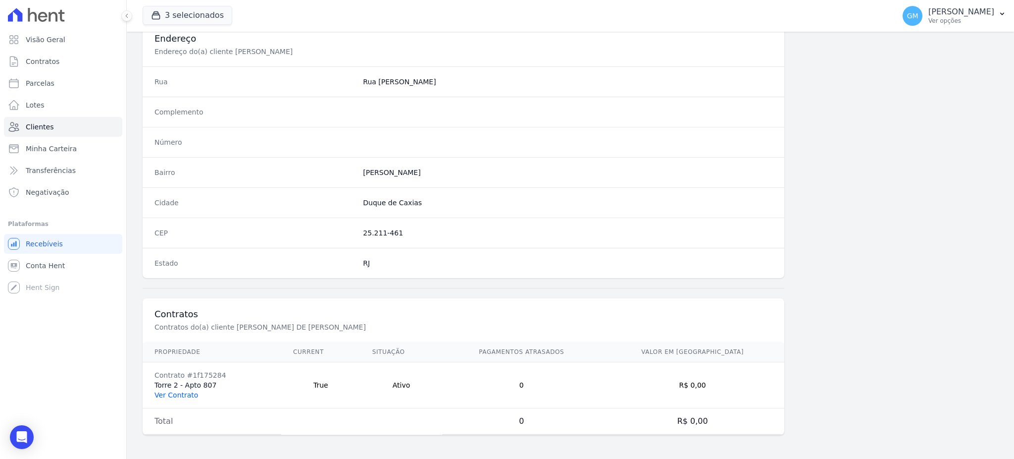
click at [193, 393] on link "Ver Contrato" at bounding box center [176, 395] width 44 height 8
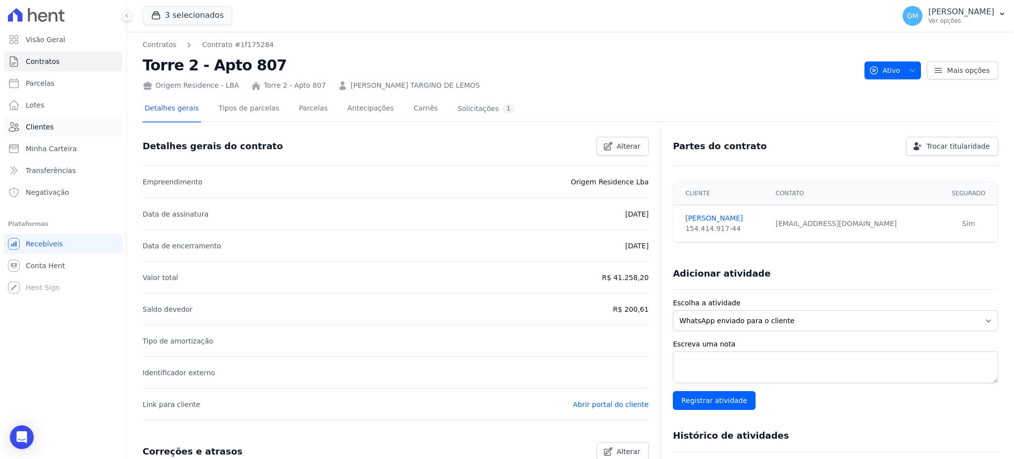
click at [65, 122] on link "Clientes" at bounding box center [63, 127] width 118 height 20
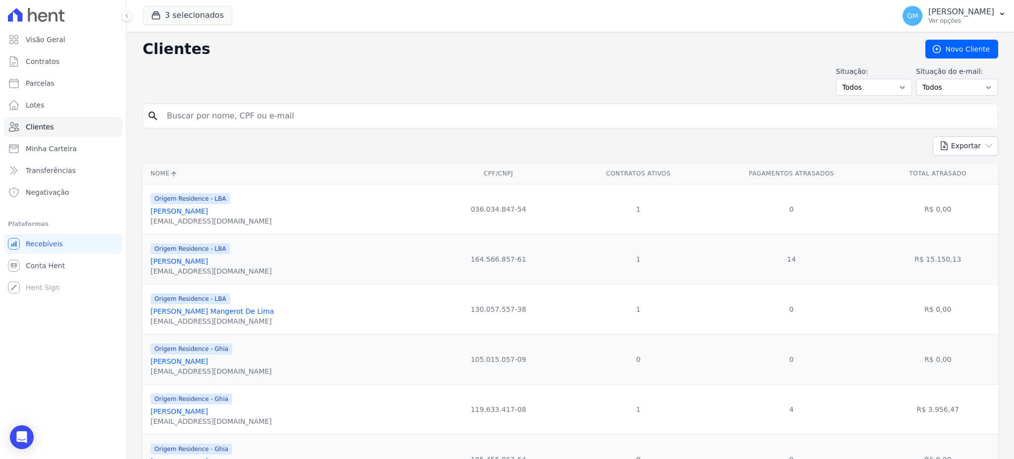
drag, startPoint x: 168, startPoint y: 122, endPoint x: 191, endPoint y: 122, distance: 22.3
click at [191, 122] on input "search" at bounding box center [577, 116] width 833 height 20
type input "Lennon de Bem de Almeida"
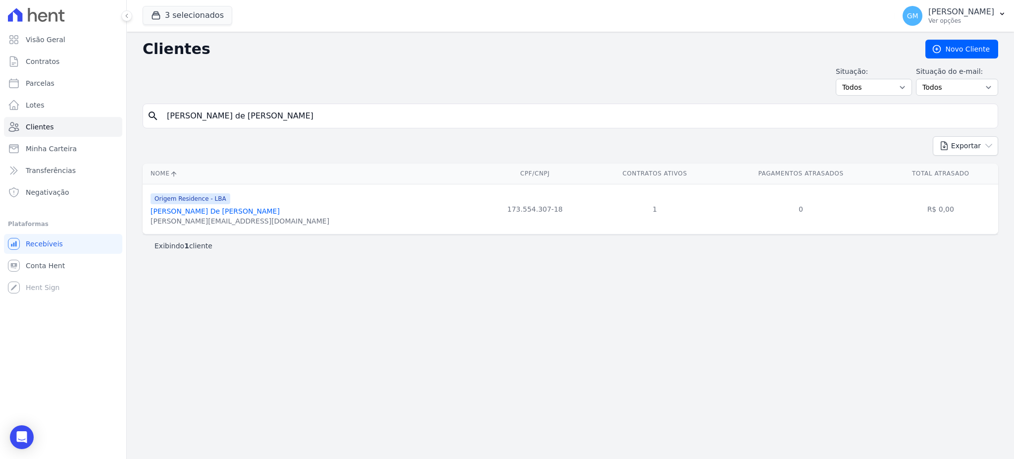
click at [220, 211] on link "Lennon De Bem De Almeida" at bounding box center [215, 211] width 129 height 8
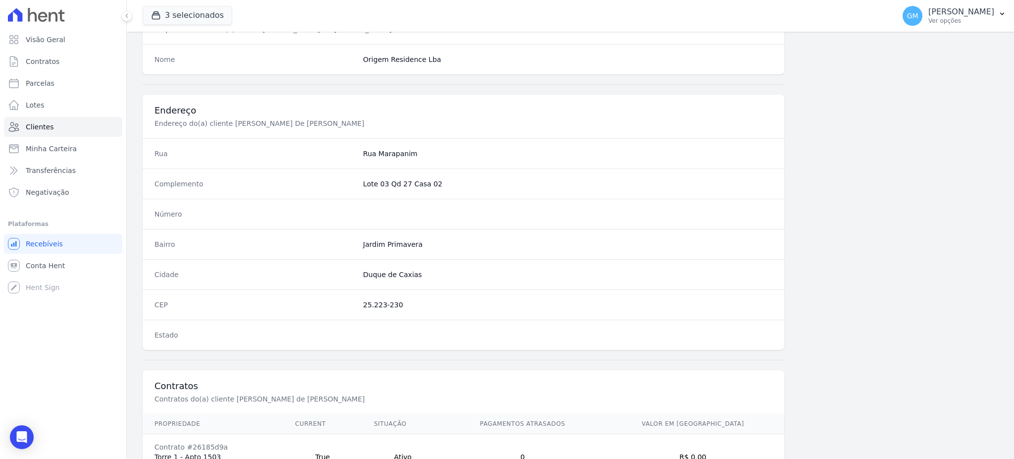
scroll to position [468, 0]
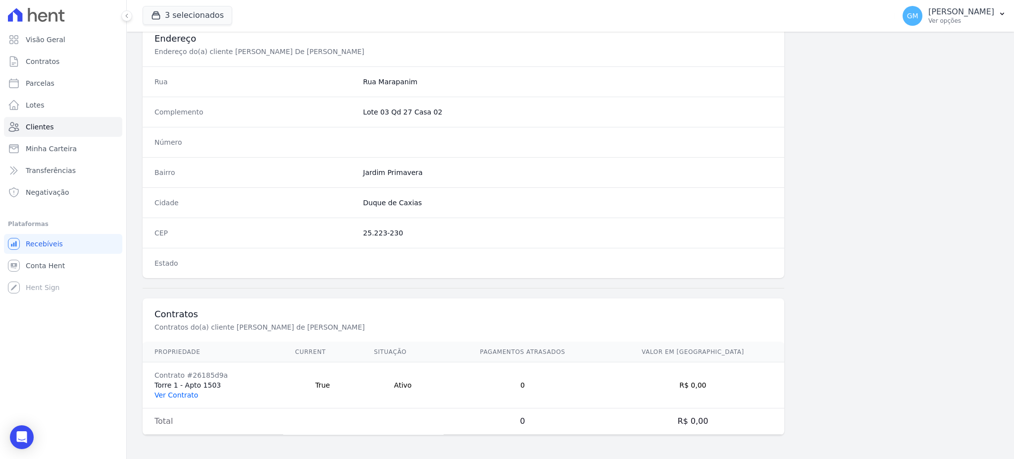
click at [180, 395] on link "Ver Contrato" at bounding box center [176, 395] width 44 height 8
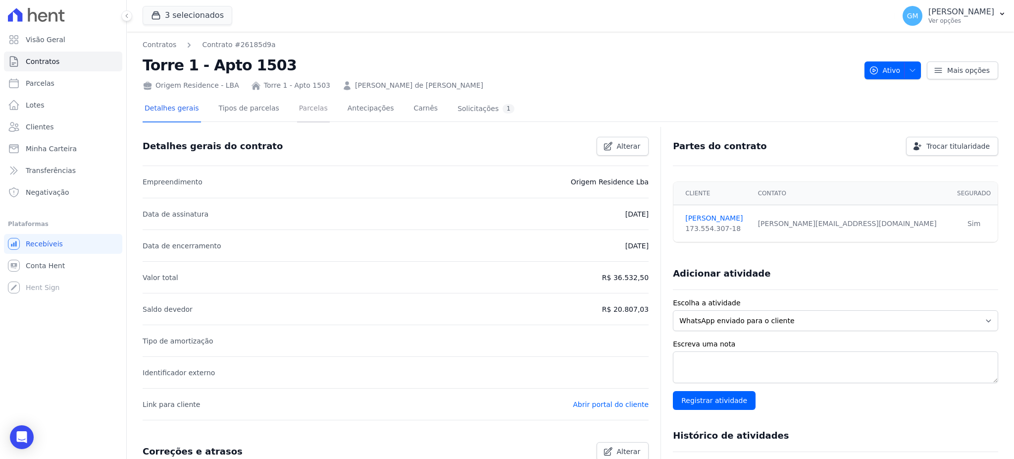
click at [297, 103] on link "Parcelas" at bounding box center [313, 109] width 33 height 26
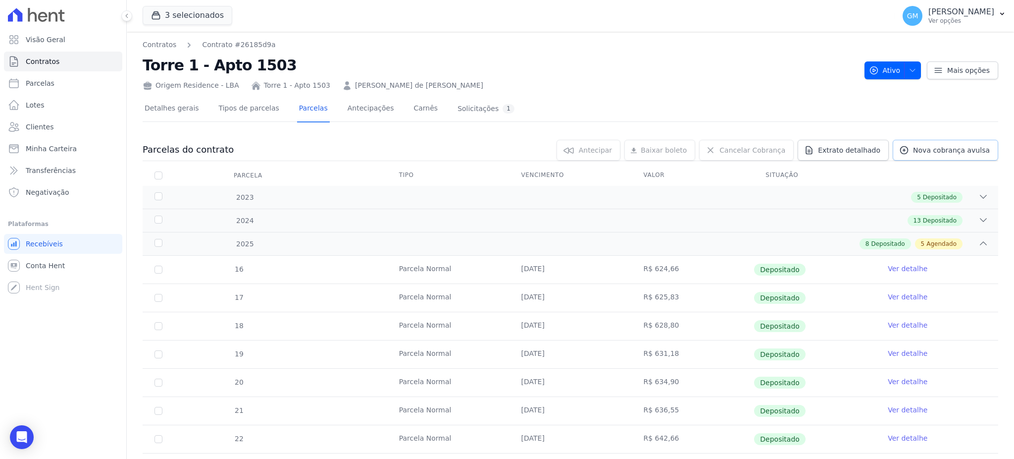
click at [932, 149] on span "Nova cobrança avulsa" at bounding box center [951, 150] width 77 height 10
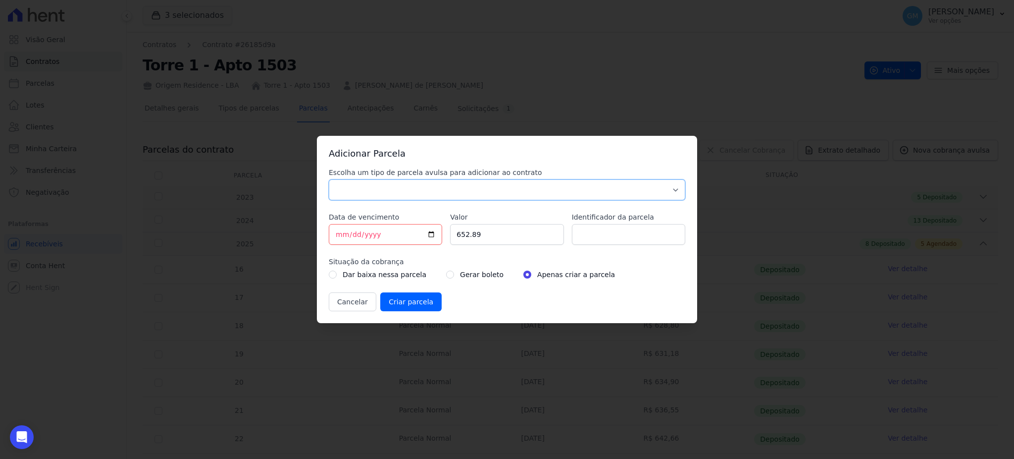
click at [498, 193] on select "Parcela Normal Sinal Caução Intercalada Chaves Pré Chaves Pós Chaves Taxas Quit…" at bounding box center [507, 189] width 357 height 21
select select "standard"
click at [329, 179] on select "Parcela Normal Sinal Caução Intercalada Chaves Pré Chaves Pós Chaves Taxas Quit…" at bounding box center [507, 189] width 357 height 21
click at [611, 234] on input "Identificador da parcela" at bounding box center [628, 234] width 113 height 21
type input "Intermediaria"
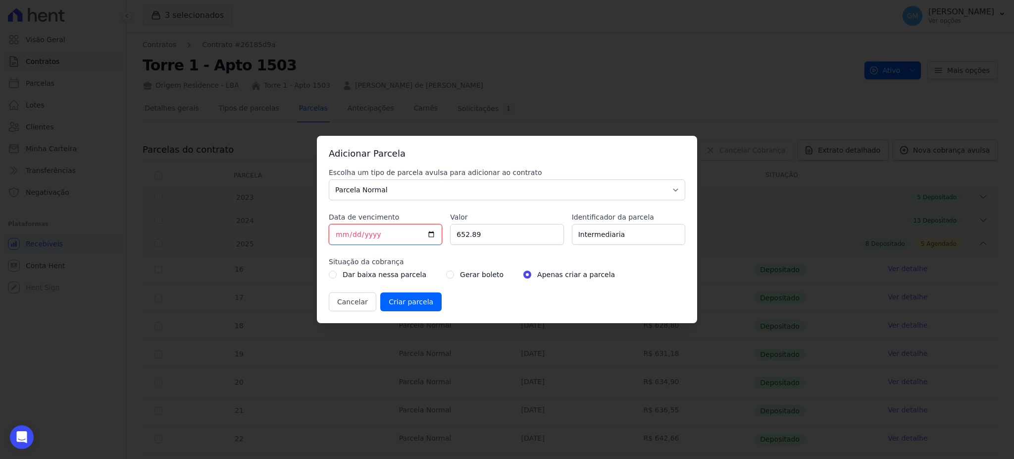
click at [432, 234] on input "2025-08-13" at bounding box center [385, 234] width 113 height 21
type input "2025-08-14"
drag, startPoint x: 464, startPoint y: 240, endPoint x: 425, endPoint y: 241, distance: 39.6
click at [425, 241] on div "Escolha um tipo de parcela avulsa para adicionar ao contrato Parcela Normal Sin…" at bounding box center [507, 239] width 357 height 144
type input "4961.70"
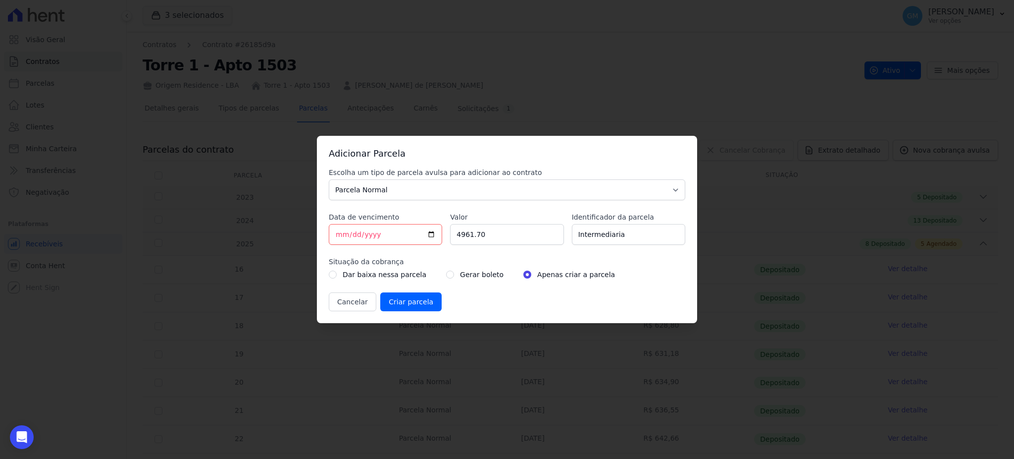
click at [446, 273] on div "Gerar boleto" at bounding box center [474, 274] width 57 height 12
click at [446, 275] on input "radio" at bounding box center [450, 274] width 8 height 8
radio input "true"
click at [409, 294] on input "Criar parcela" at bounding box center [410, 301] width 61 height 19
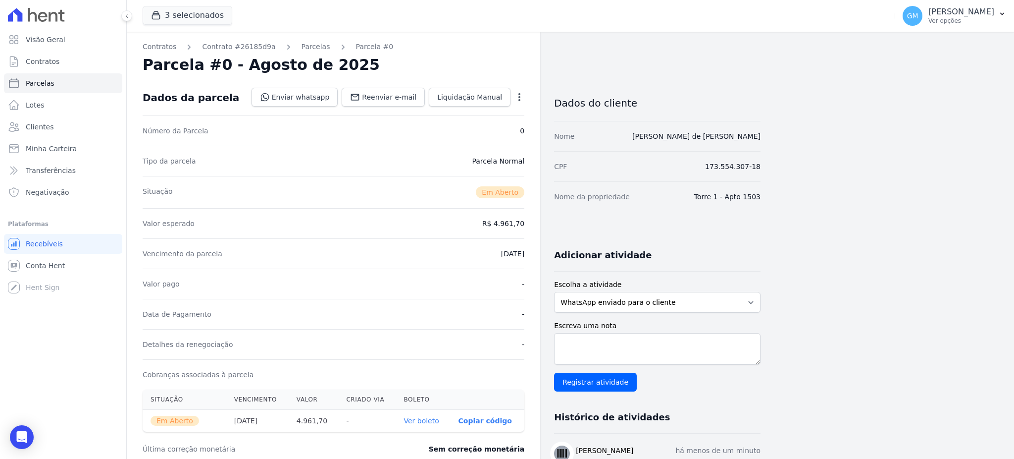
click at [417, 416] on link "Ver boleto" at bounding box center [421, 420] width 35 height 8
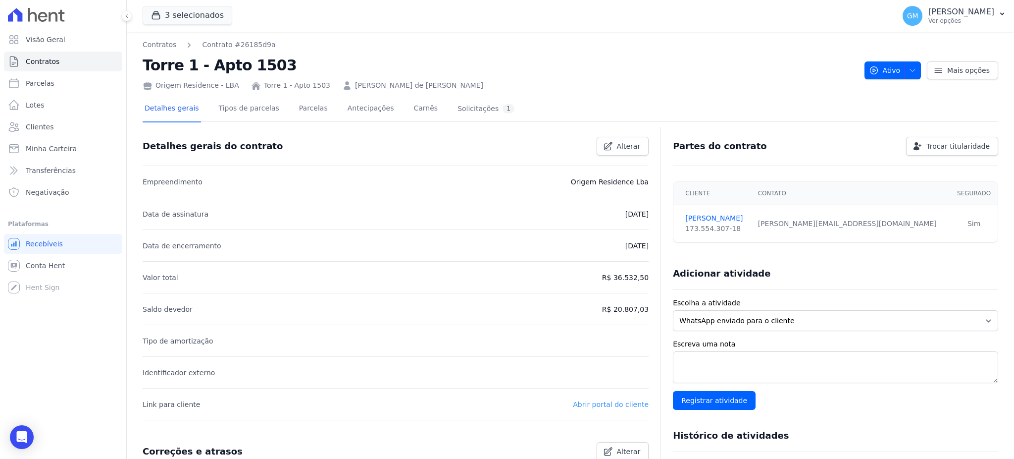
click at [603, 403] on link "Abrir portal do cliente" at bounding box center [611, 404] width 76 height 8
click at [28, 433] on div "Open Intercom Messenger" at bounding box center [22, 437] width 26 height 26
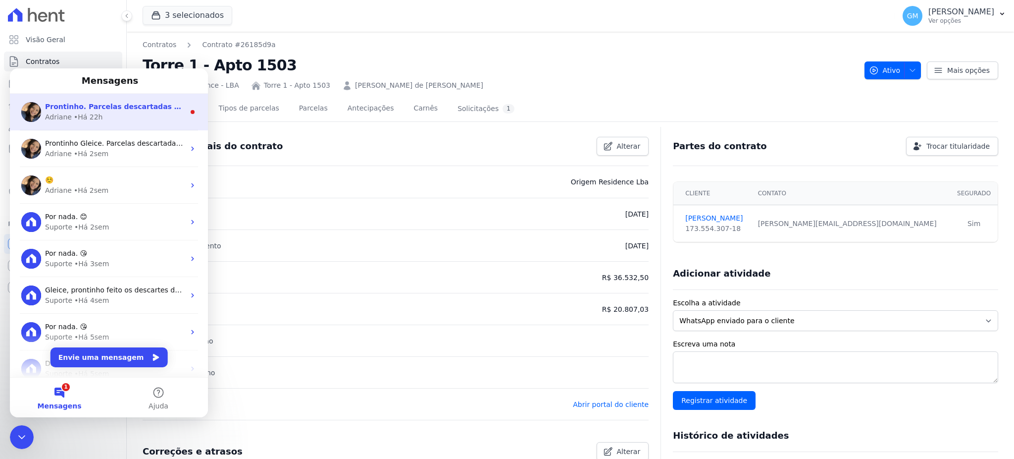
click at [135, 109] on span "Prontinho. Parcelas descartadas em ambos os contratos. ; )" at bounding box center [162, 107] width 234 height 8
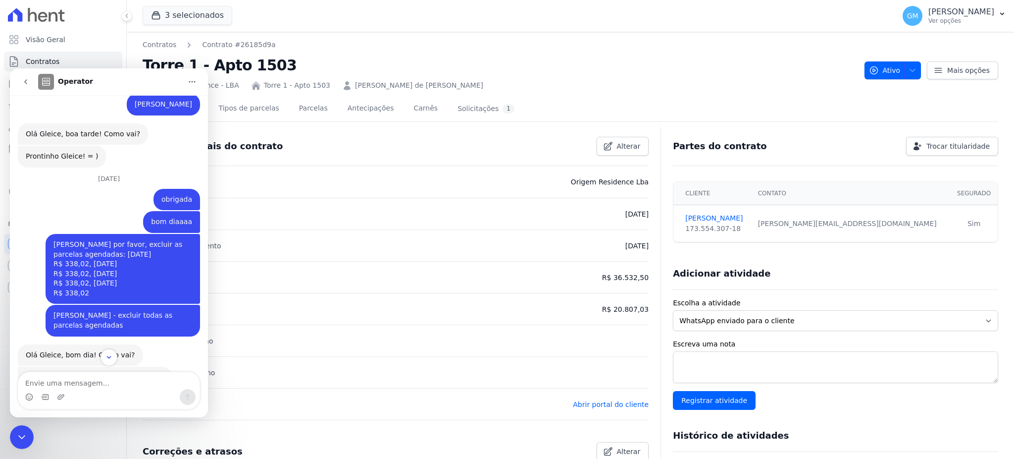
scroll to position [241, 0]
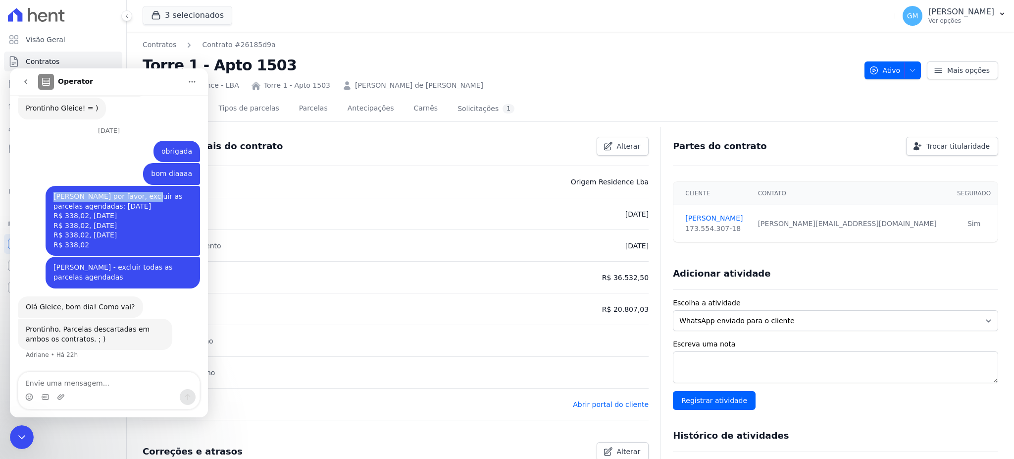
drag, startPoint x: 46, startPoint y: 195, endPoint x: 140, endPoint y: 193, distance: 93.6
click at [140, 193] on div "Paulo Roberto Pereira Barbosa por favor, excluir as parcelas agendadas: 10/09/2…" at bounding box center [122, 221] width 139 height 58
copy div "Paulo Roberto Pereira Barbosa"
drag, startPoint x: 28, startPoint y: 438, endPoint x: 71, endPoint y: 552, distance: 121.6
click at [28, 438] on div "Encerramento do Messenger da Intercom" at bounding box center [22, 437] width 24 height 24
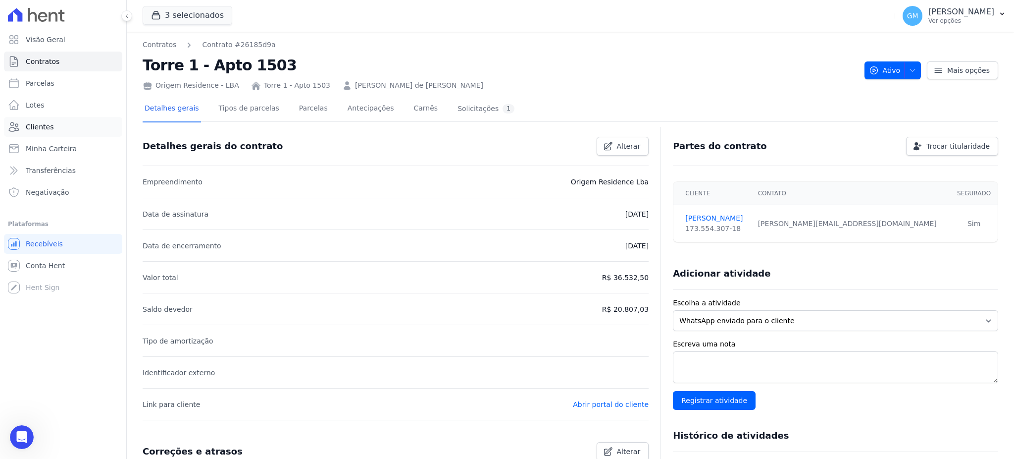
click at [50, 125] on span "Clientes" at bounding box center [40, 127] width 28 height 10
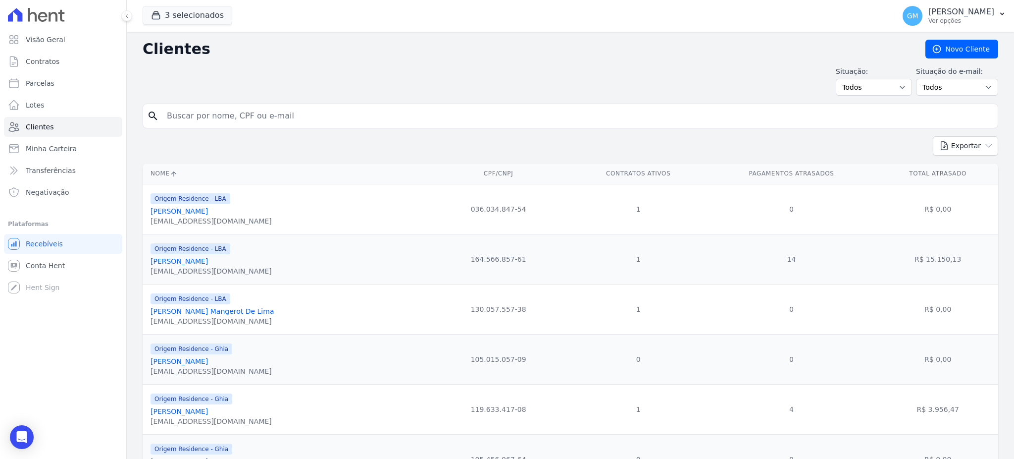
click at [232, 111] on input "search" at bounding box center [577, 116] width 833 height 20
paste input "Paulo Roberto Pereira Barbosa"
type input "Paulo Roberto Pereira Barbosa"
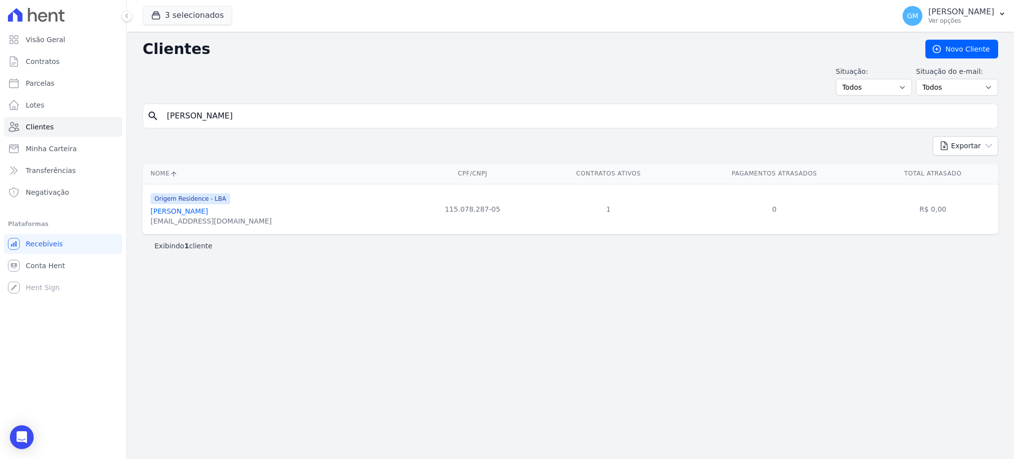
click at [208, 210] on link "Paulo Roberto Pereira Barbosa" at bounding box center [179, 211] width 57 height 8
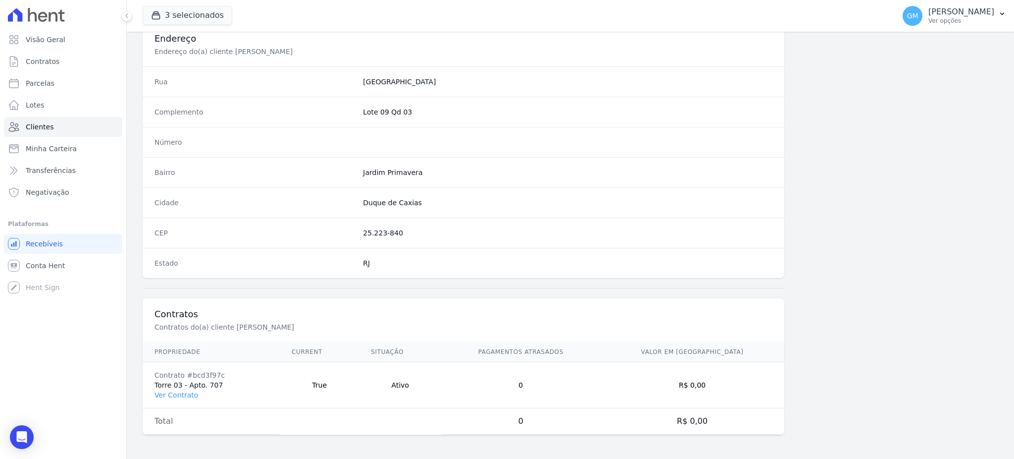
scroll to position [468, 0]
click at [183, 394] on link "Ver Contrato" at bounding box center [176, 395] width 44 height 8
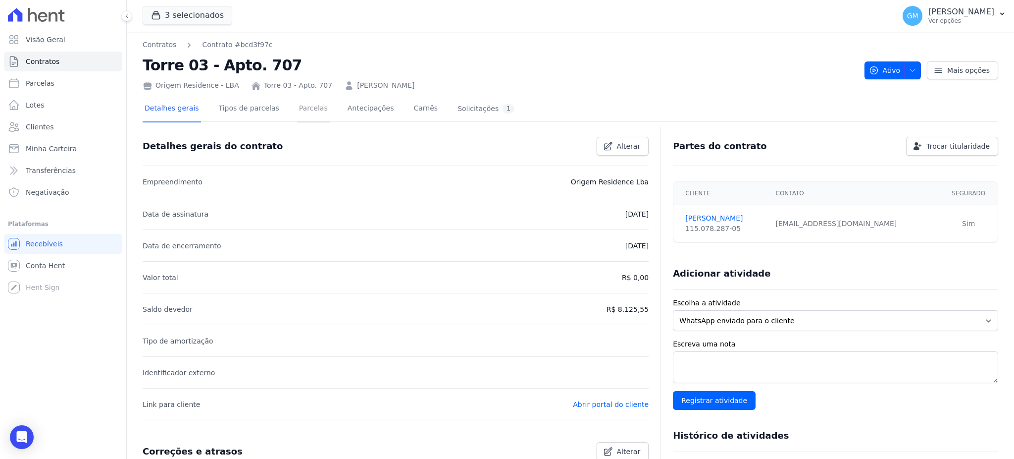
click at [306, 104] on link "Parcelas" at bounding box center [313, 109] width 33 height 26
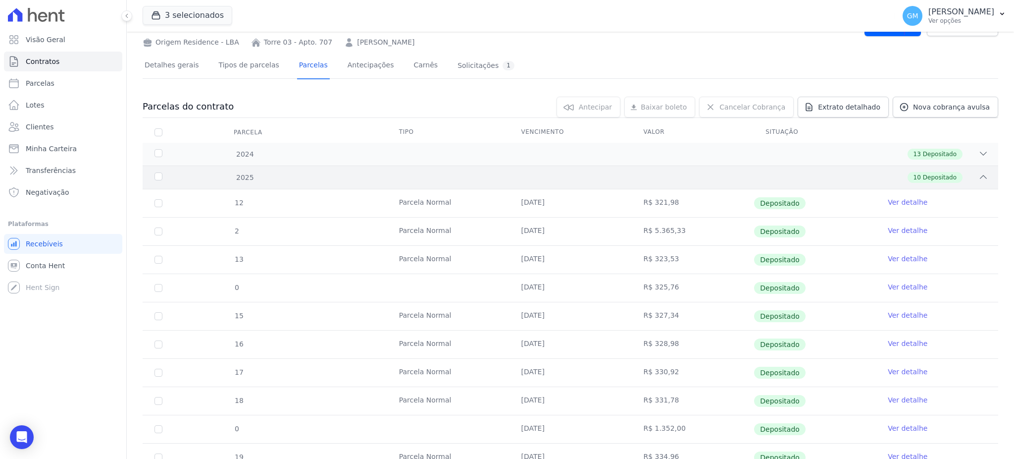
scroll to position [154, 0]
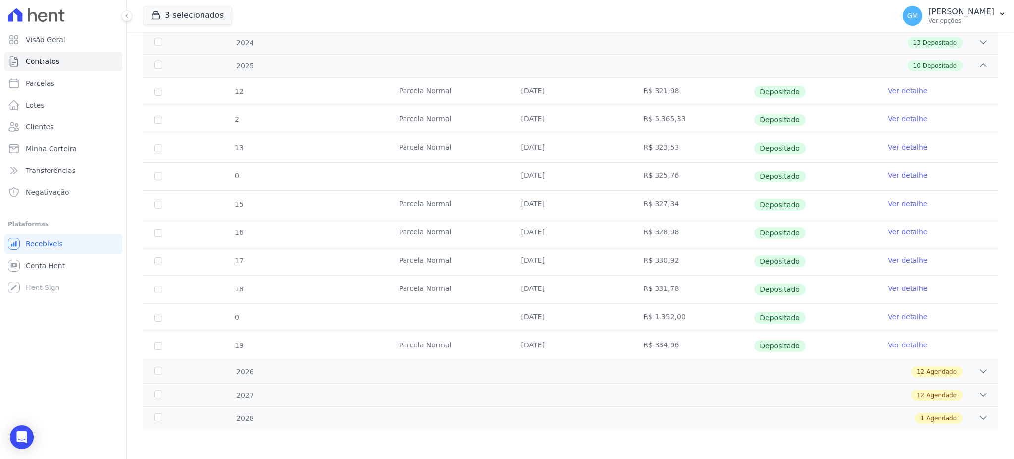
drag, startPoint x: 793, startPoint y: 345, endPoint x: 486, endPoint y: 351, distance: 307.1
click at [486, 351] on tr "19 Parcela Normal 28/08/2025 R$ 334,96 Depositado Ver detalhe" at bounding box center [571, 345] width 856 height 28
click at [17, 435] on icon "Open Intercom Messenger" at bounding box center [21, 436] width 13 height 13
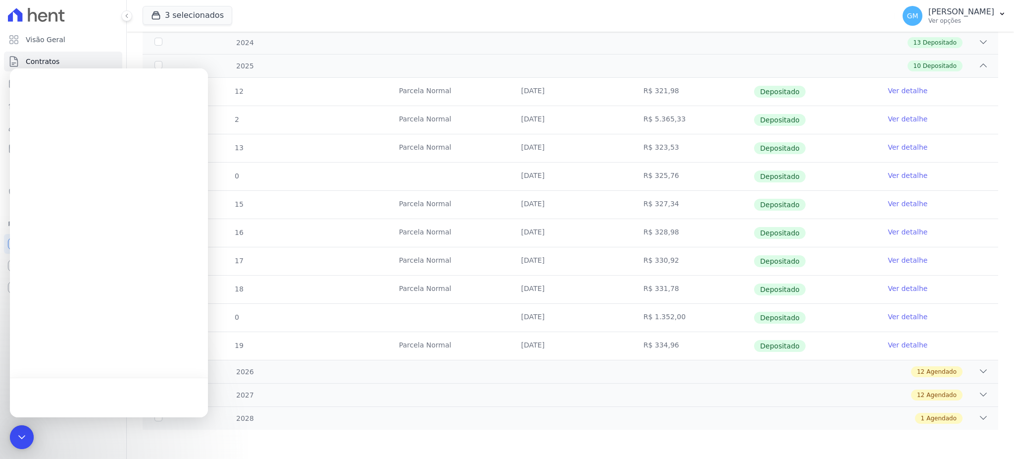
scroll to position [0, 0]
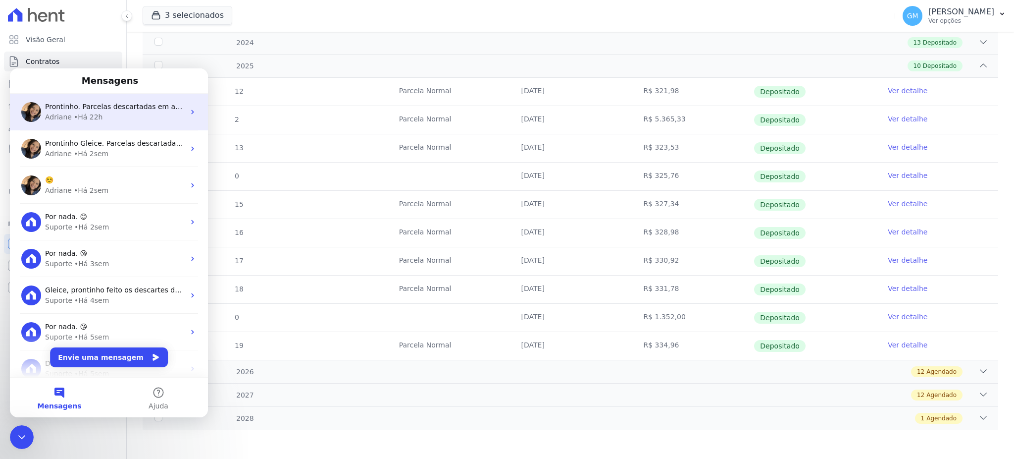
click at [109, 121] on div "Adriane • Há 22h" at bounding box center [115, 117] width 140 height 10
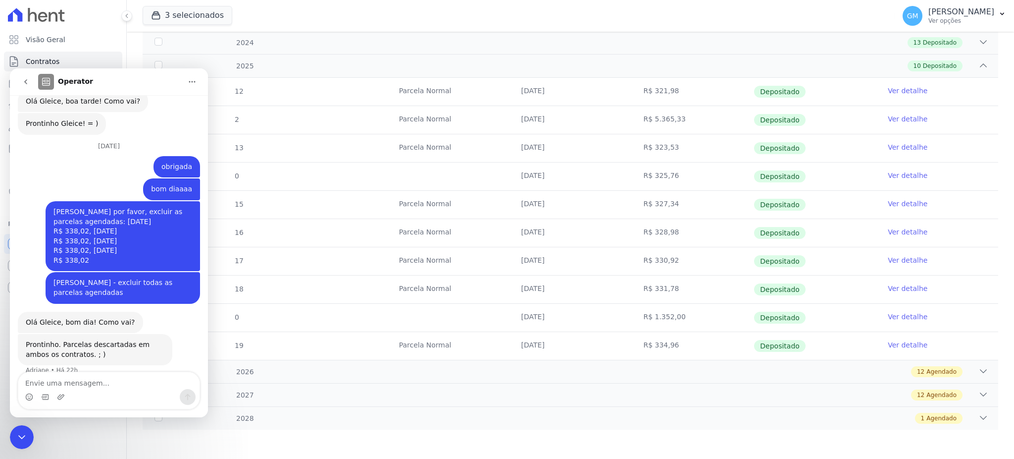
scroll to position [241, 0]
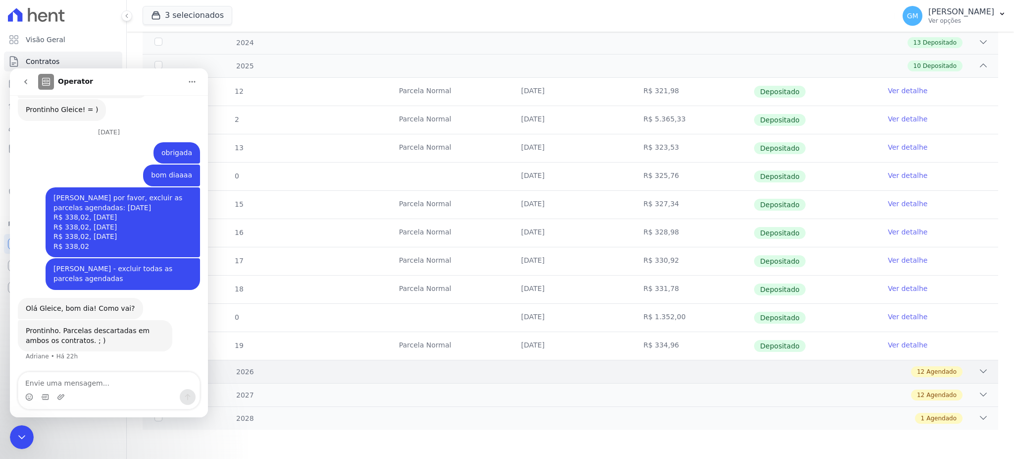
click at [927, 370] on span "Agendado" at bounding box center [941, 371] width 30 height 9
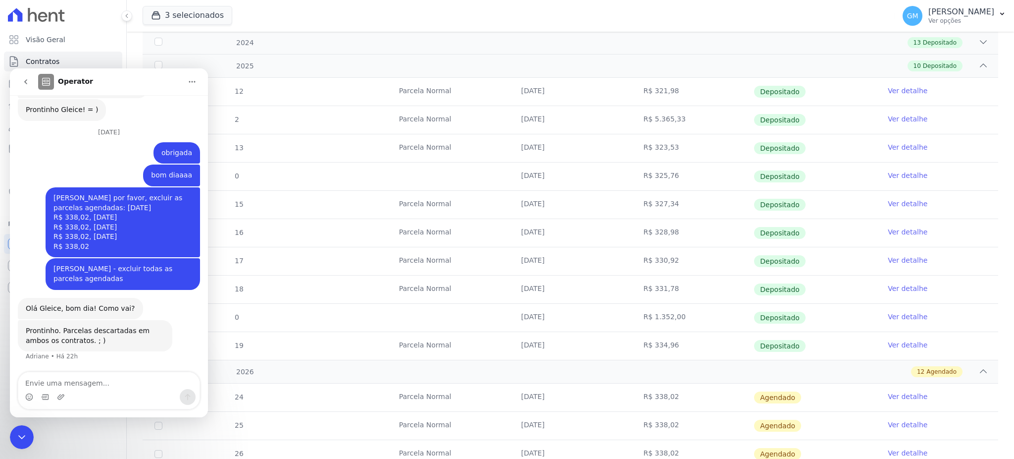
scroll to position [220, 0]
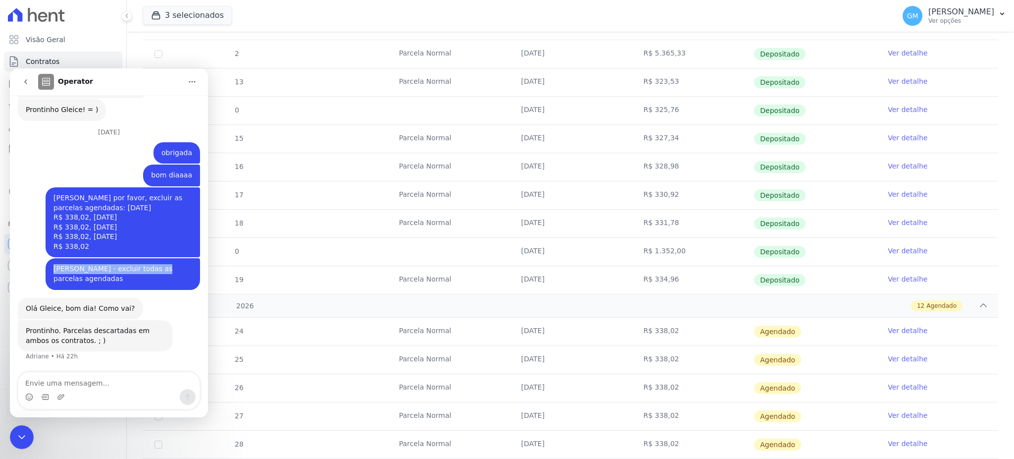
drag, startPoint x: 48, startPoint y: 268, endPoint x: 151, endPoint y: 271, distance: 103.0
click at [151, 271] on div "Leandro de Medeiros Figueiredo - excluir todas as parcelas agendadas" at bounding box center [122, 273] width 139 height 19
copy div "Leandro de Medeiros Figueiredo -"
click at [22, 434] on icon "Encerramento do Messenger da Intercom" at bounding box center [22, 437] width 12 height 12
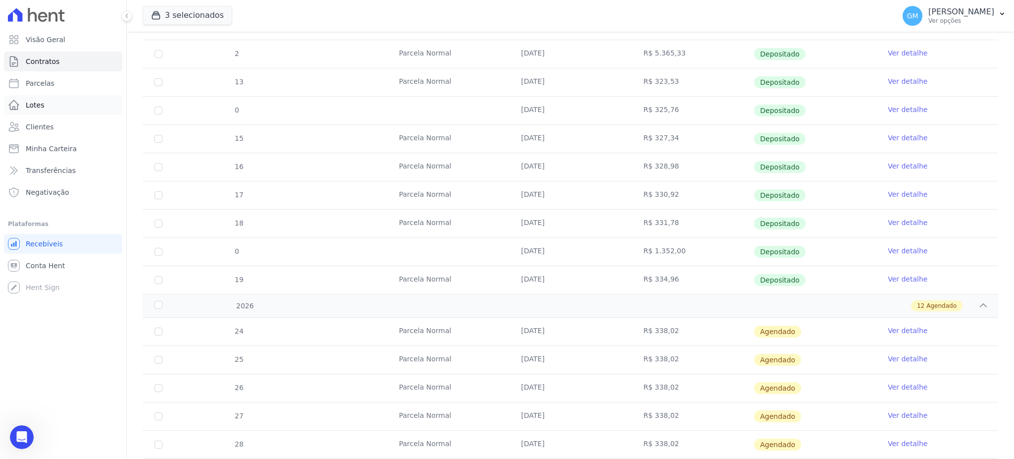
scroll to position [241, 0]
click at [63, 124] on link "Clientes" at bounding box center [63, 127] width 118 height 20
